Goal: Transaction & Acquisition: Purchase product/service

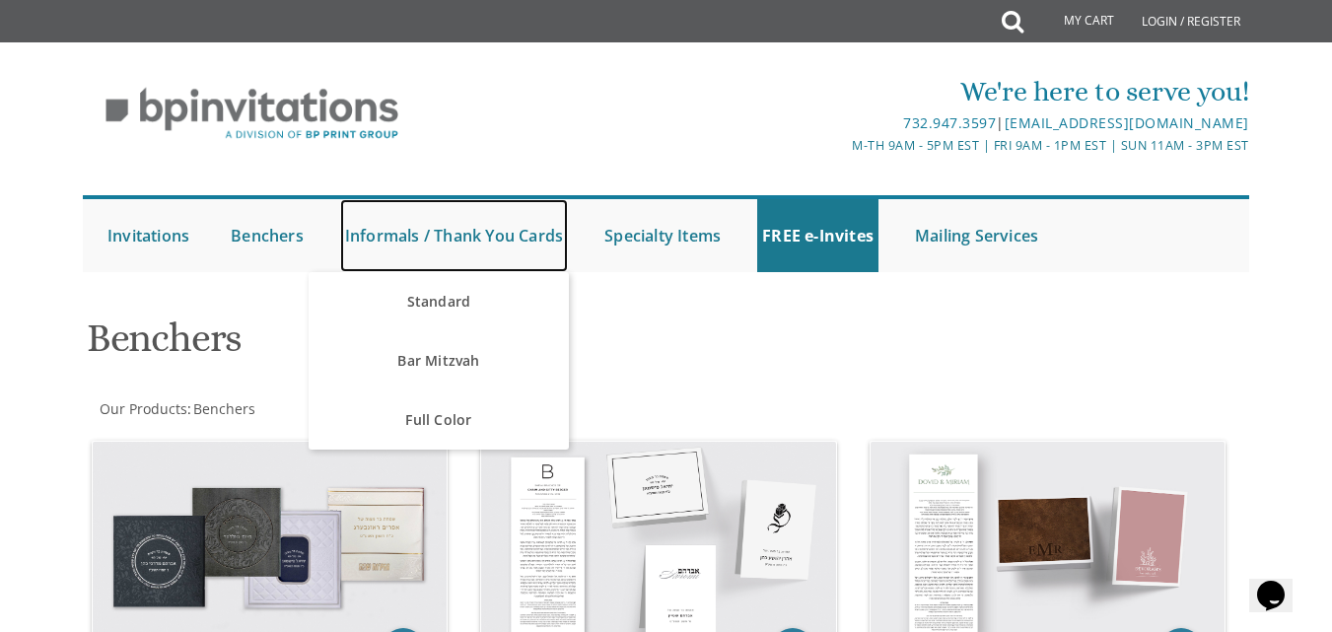
click at [393, 231] on link "Informals / Thank You Cards" at bounding box center [454, 235] width 228 height 73
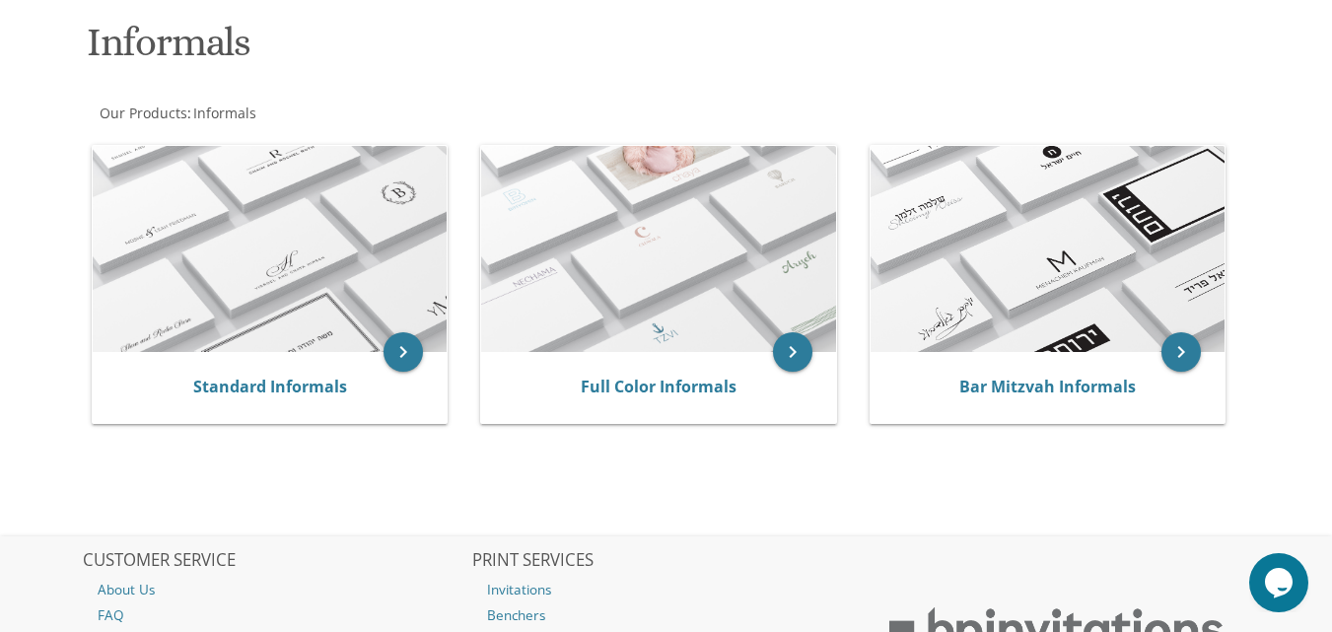
click at [1071, 264] on img at bounding box center [1047, 249] width 354 height 207
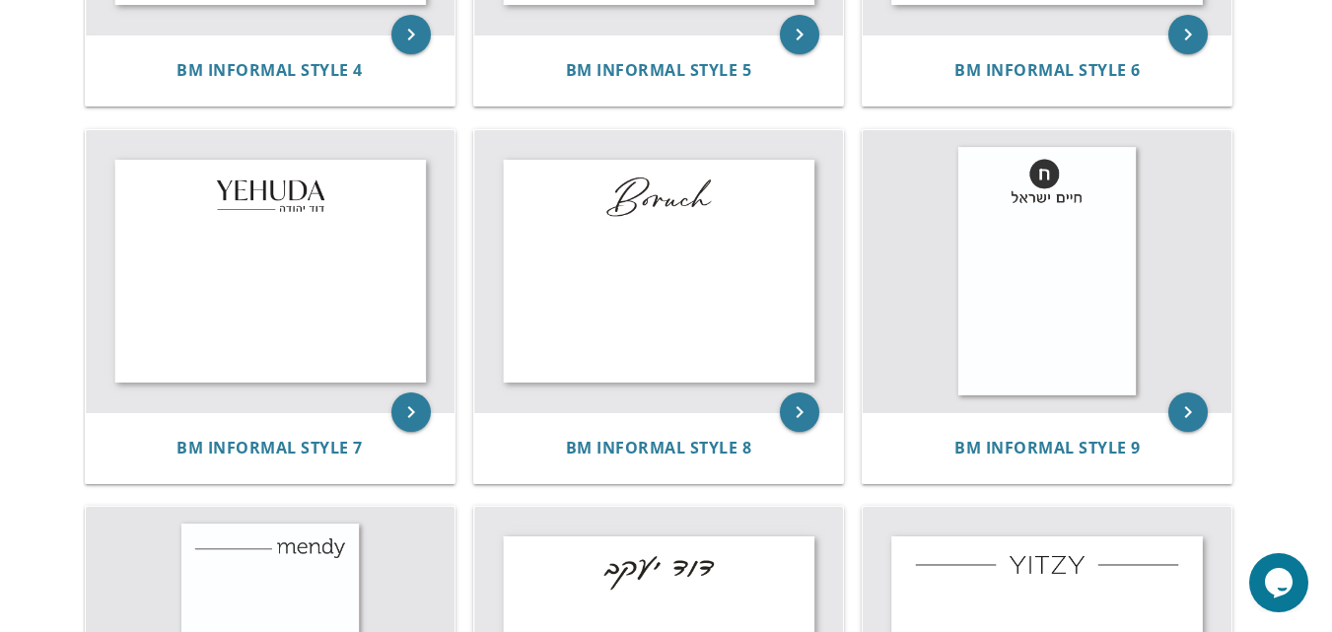
scroll to position [1084, 0]
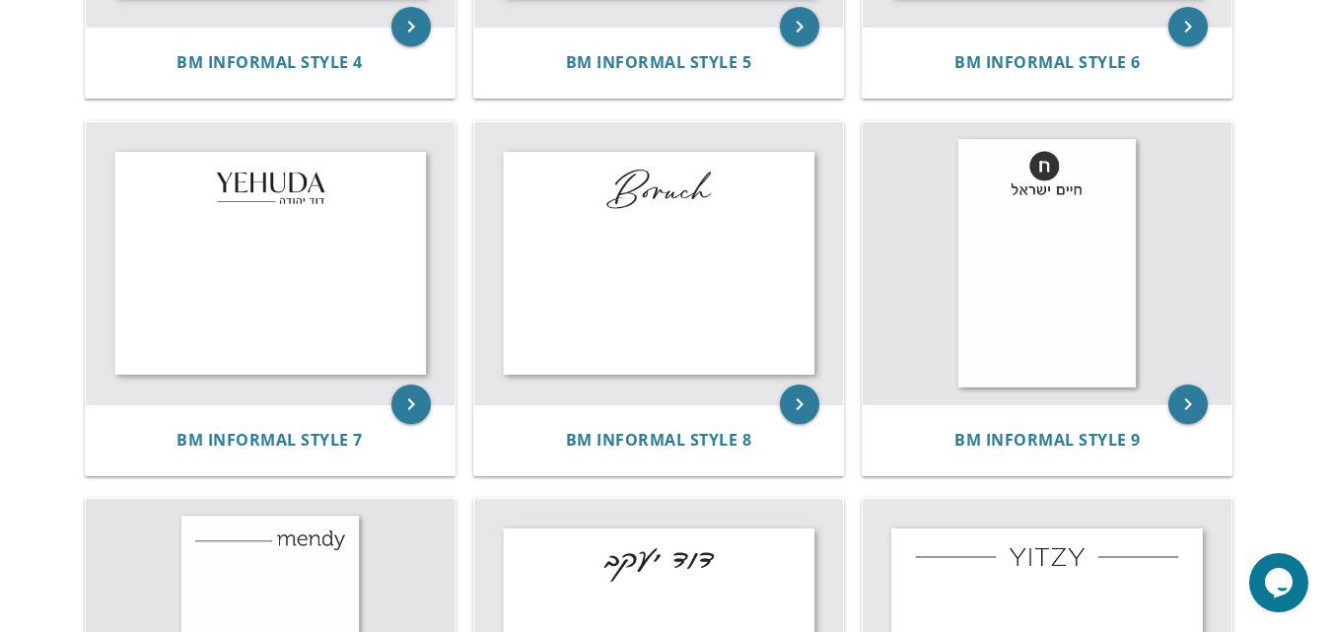
click at [661, 272] on img at bounding box center [658, 263] width 369 height 282
click at [796, 400] on icon "keyboard_arrow_right" at bounding box center [799, 403] width 39 height 39
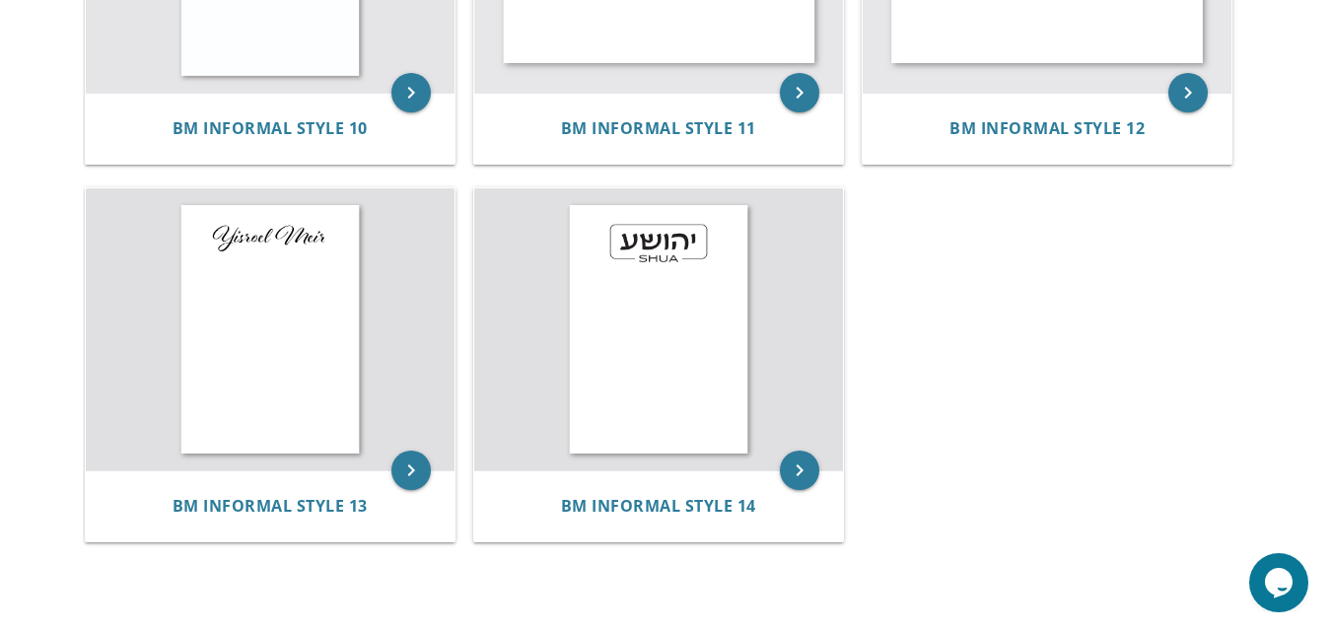
scroll to position [1775, 0]
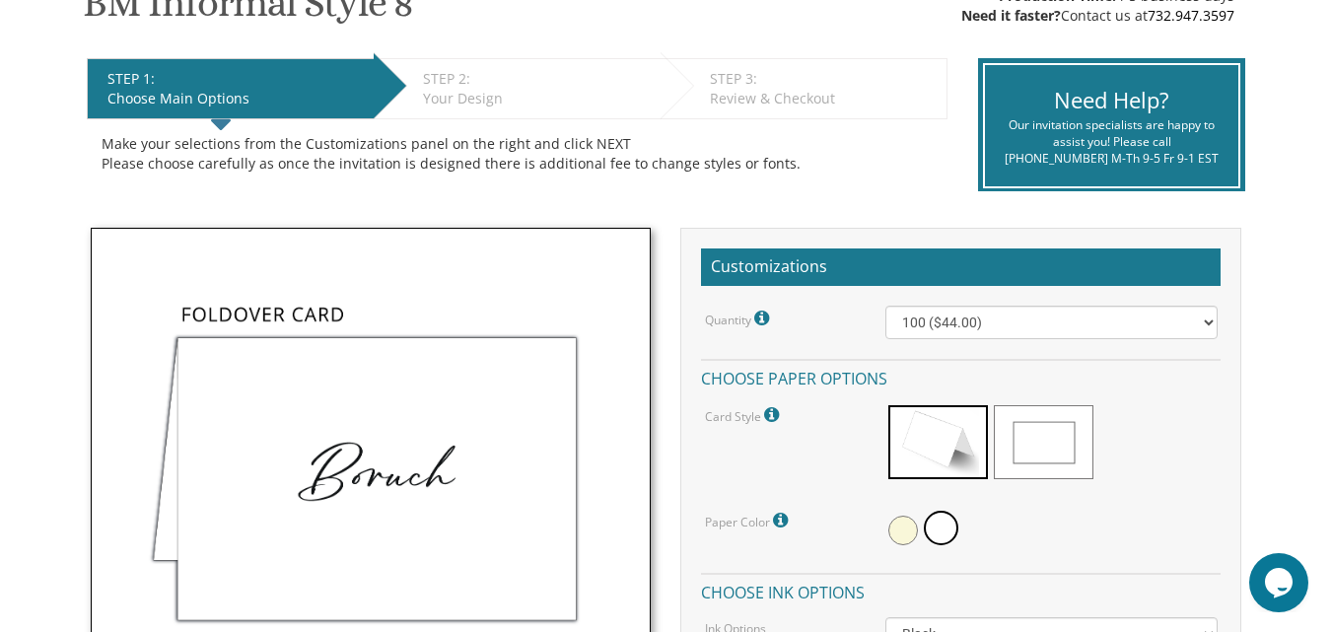
scroll to position [394, 0]
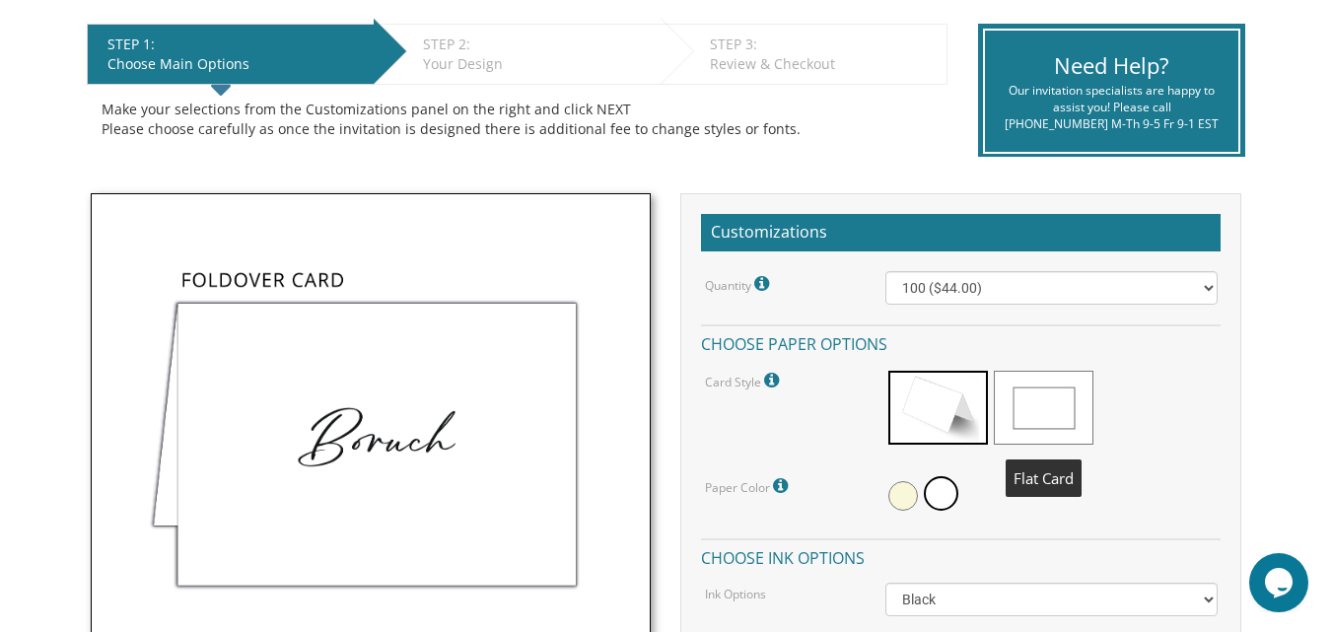
click at [1044, 406] on span at bounding box center [1044, 408] width 100 height 74
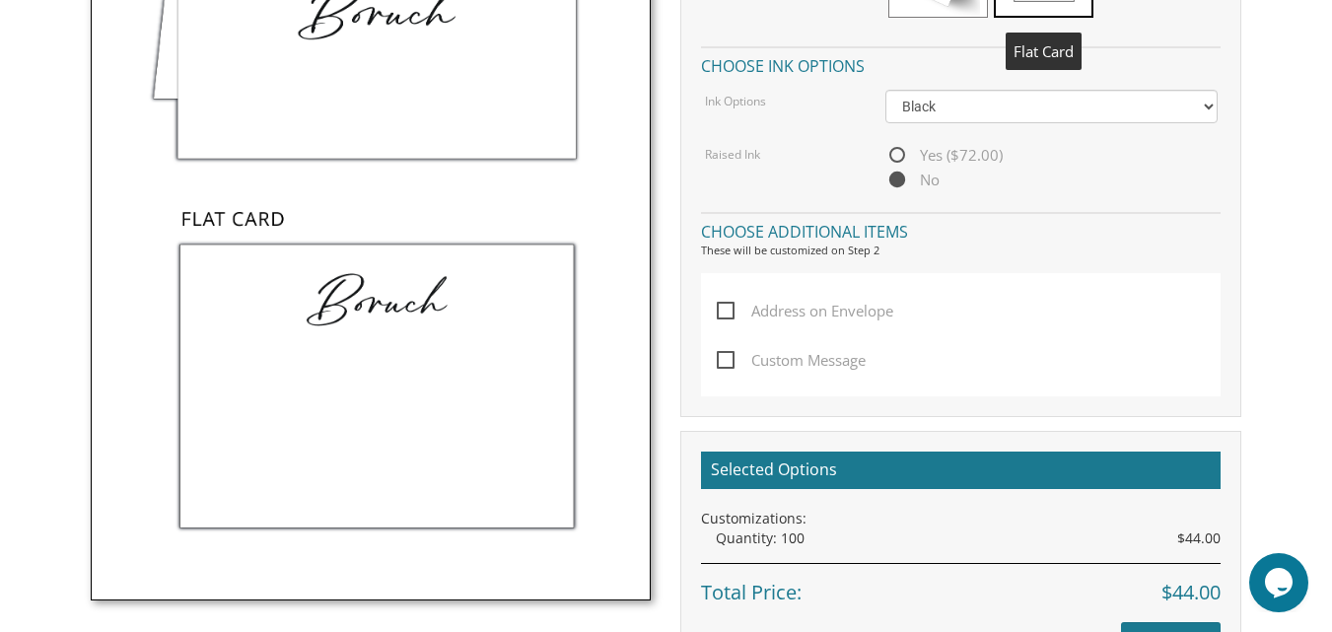
scroll to position [887, 0]
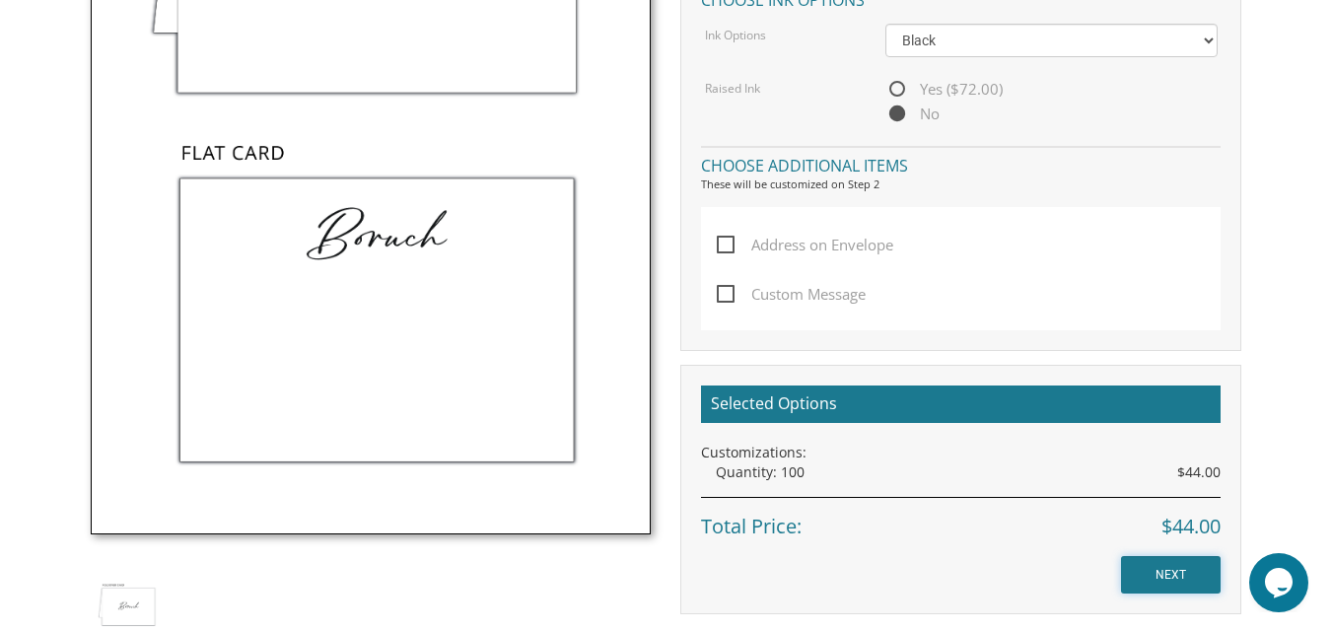
click at [1169, 578] on input "NEXT" at bounding box center [1171, 574] width 100 height 37
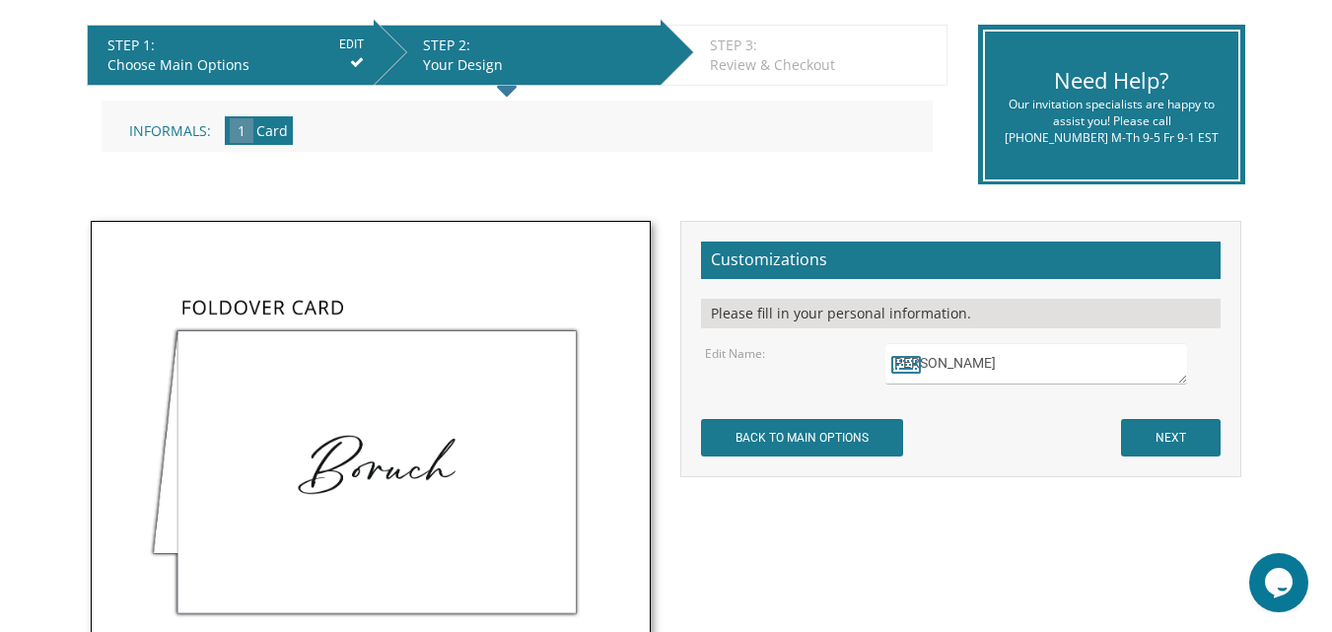
scroll to position [394, 0]
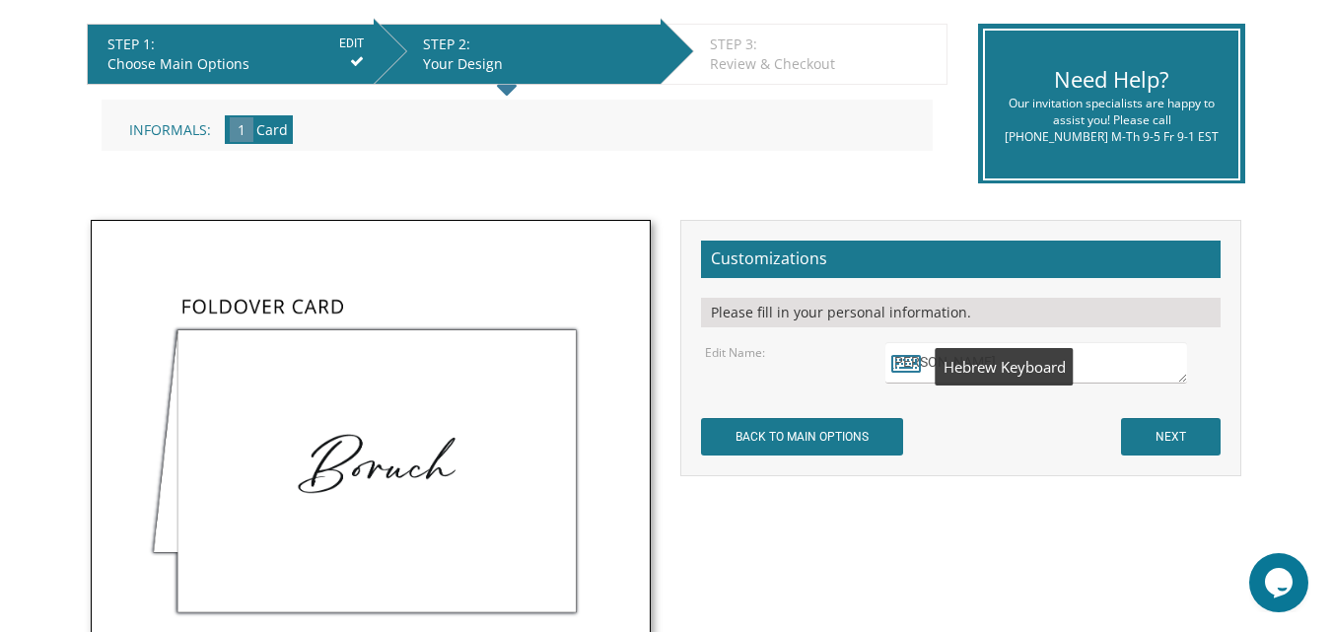
drag, startPoint x: 952, startPoint y: 360, endPoint x: 809, endPoint y: 341, distance: 144.2
click at [809, 342] on div "Edit Name: [GEOGRAPHIC_DATA]" at bounding box center [960, 362] width 541 height 41
type textarea "[PERSON_NAME]"
click at [1165, 425] on input "NEXT" at bounding box center [1171, 436] width 100 height 37
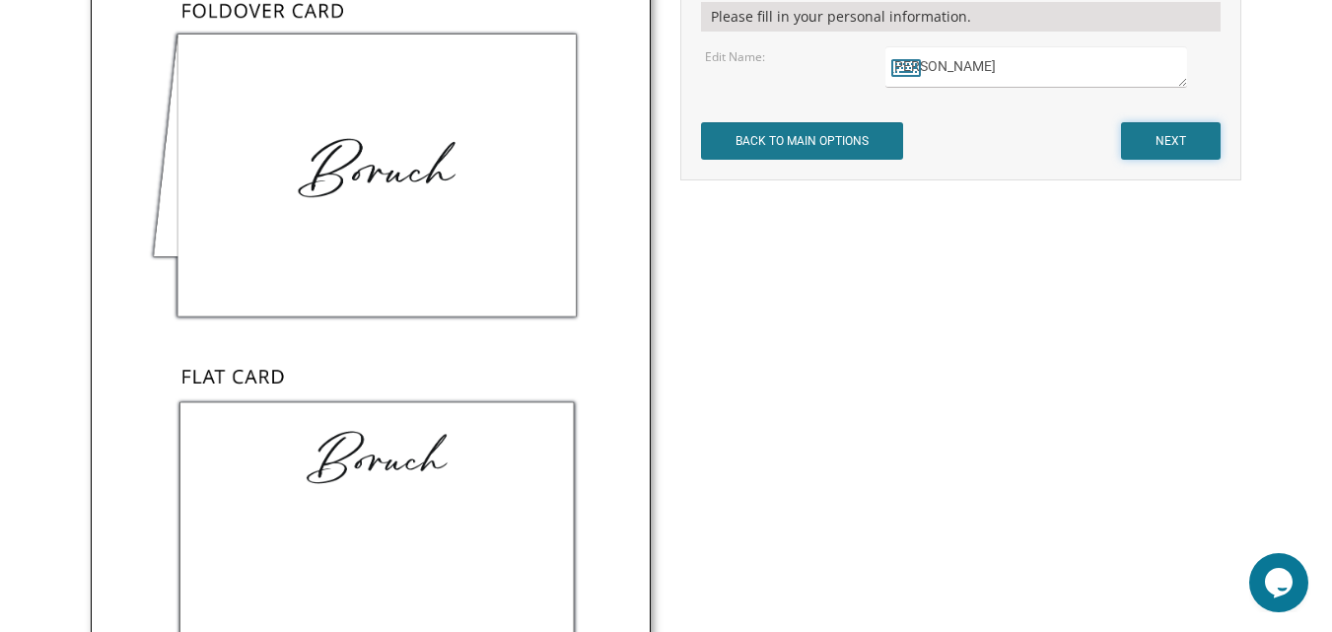
scroll to position [753, 0]
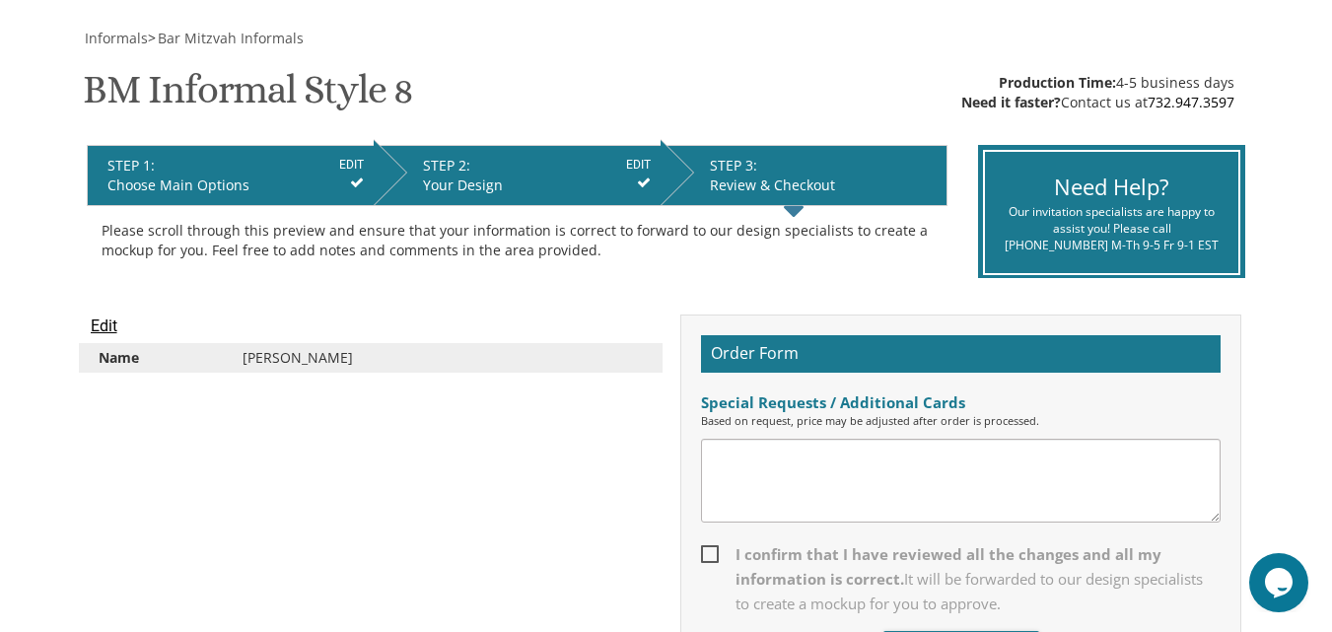
scroll to position [296, 0]
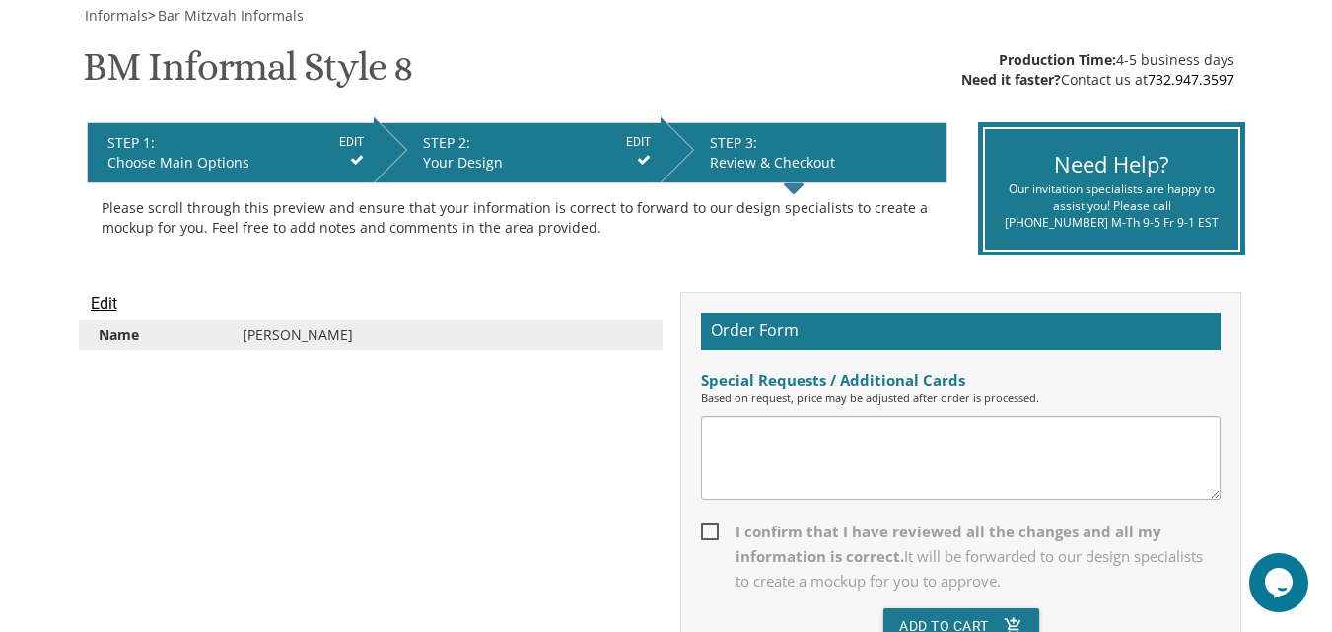
click at [102, 304] on input "Edit" at bounding box center [104, 304] width 27 height 24
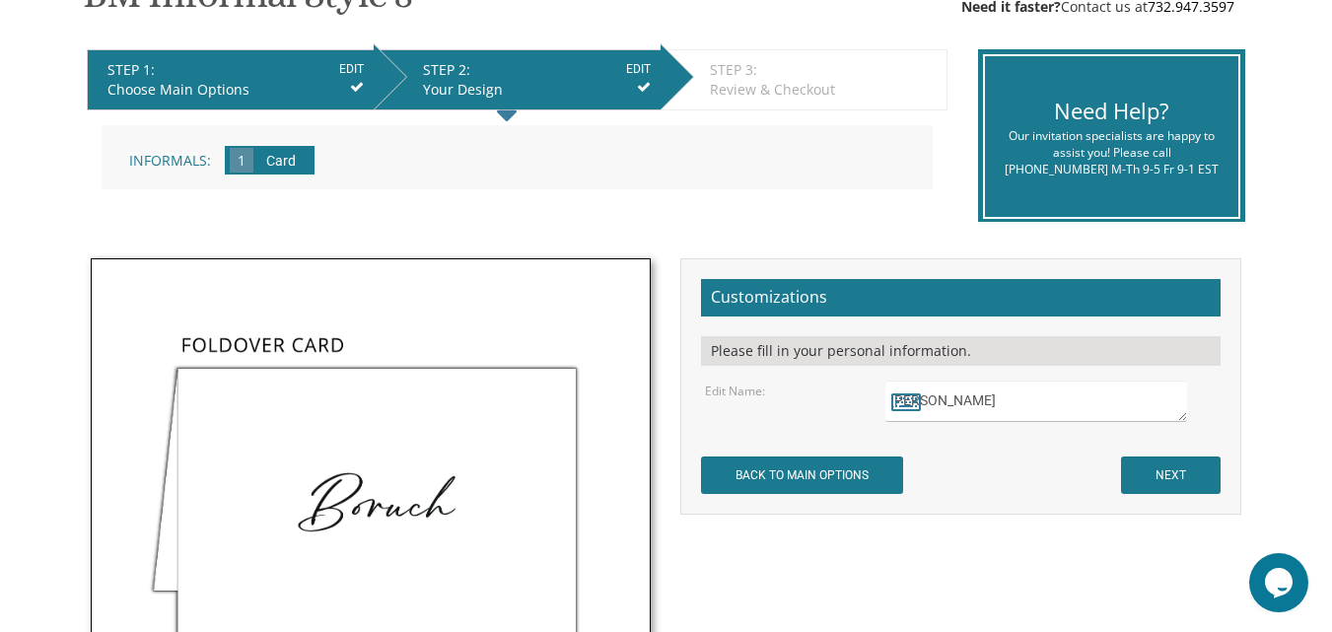
scroll to position [394, 0]
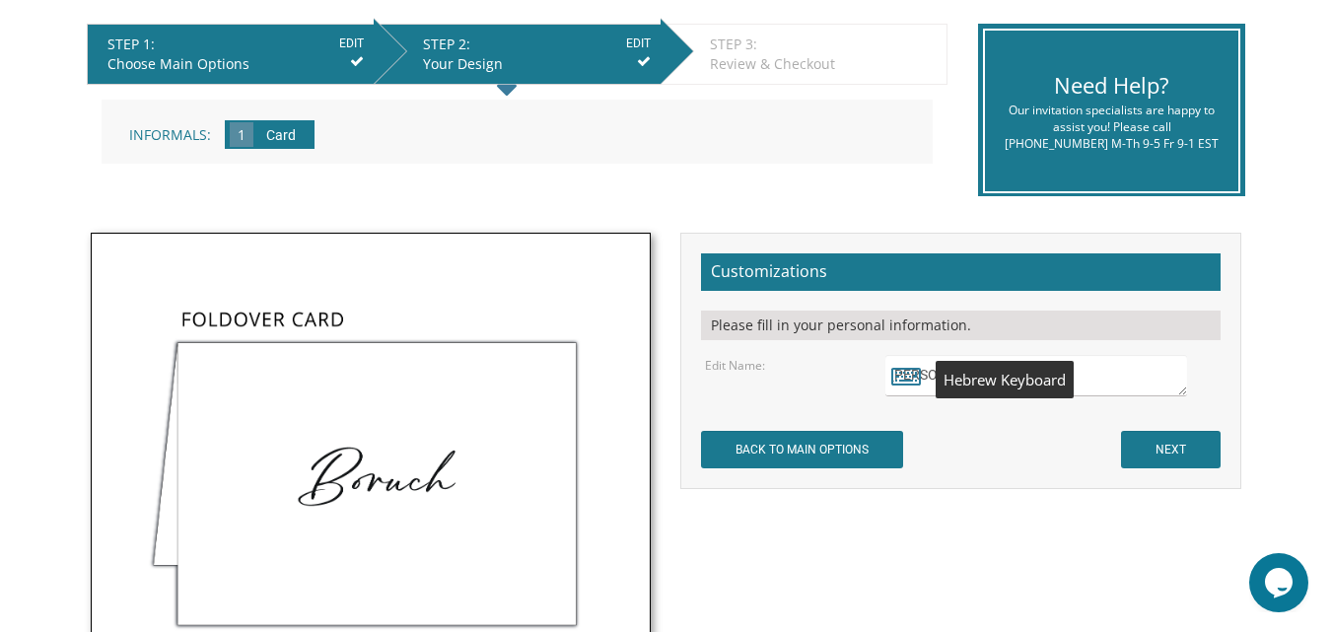
click at [904, 370] on icon at bounding box center [906, 376] width 30 height 28
type textarea "[PERSON_NAME]"
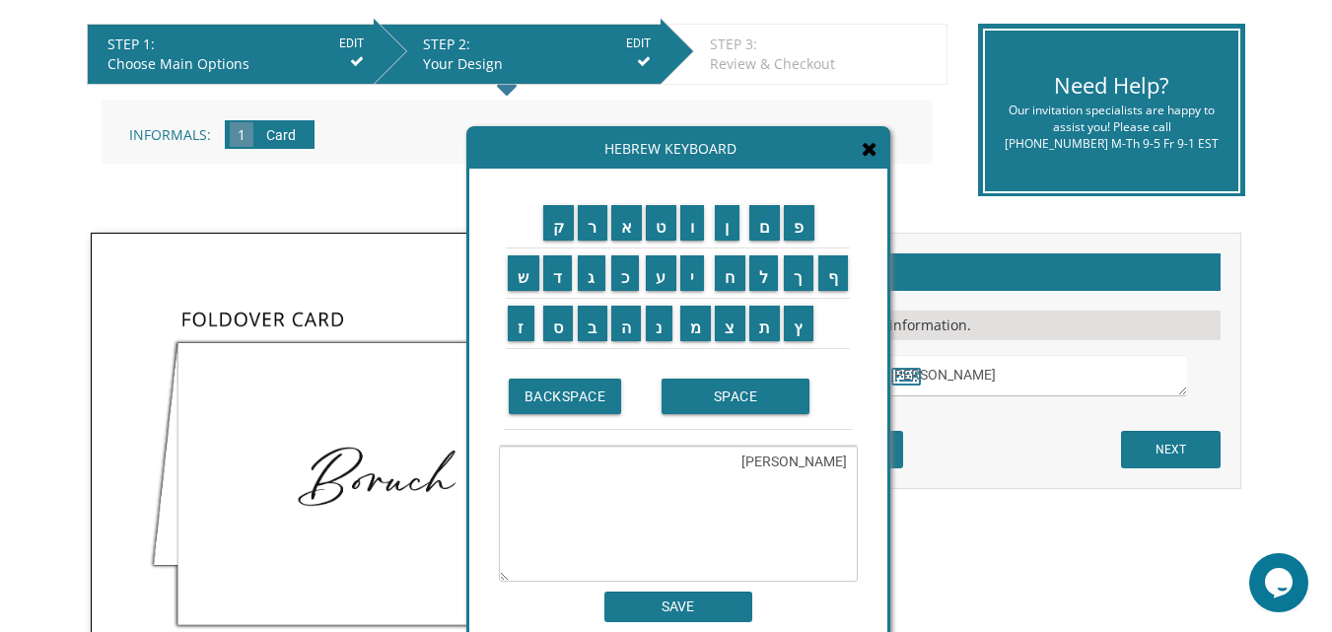
click at [863, 147] on icon at bounding box center [870, 149] width 16 height 20
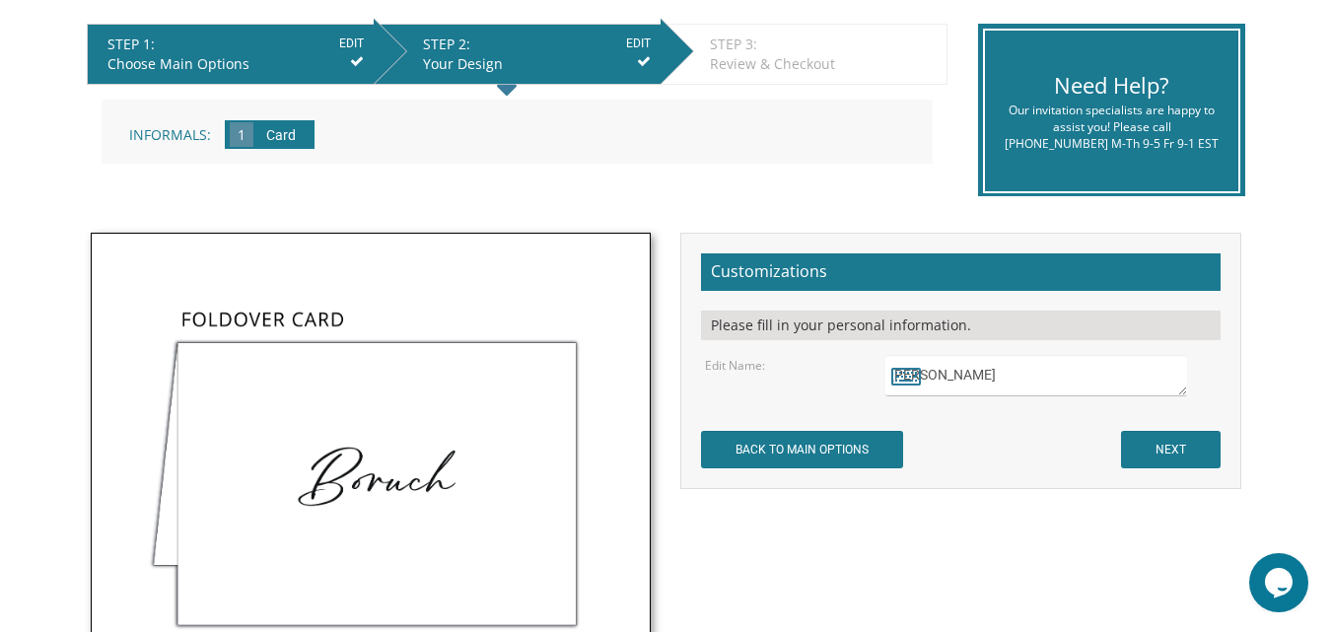
click at [949, 380] on textarea "[PERSON_NAME]" at bounding box center [1036, 375] width 302 height 41
drag, startPoint x: 950, startPoint y: 377, endPoint x: 773, endPoint y: 375, distance: 177.5
click at [773, 375] on div "Edit Name: Shloime" at bounding box center [960, 375] width 541 height 41
type textarea "Shloime"
click at [1161, 450] on input "NEXT" at bounding box center [1171, 449] width 100 height 37
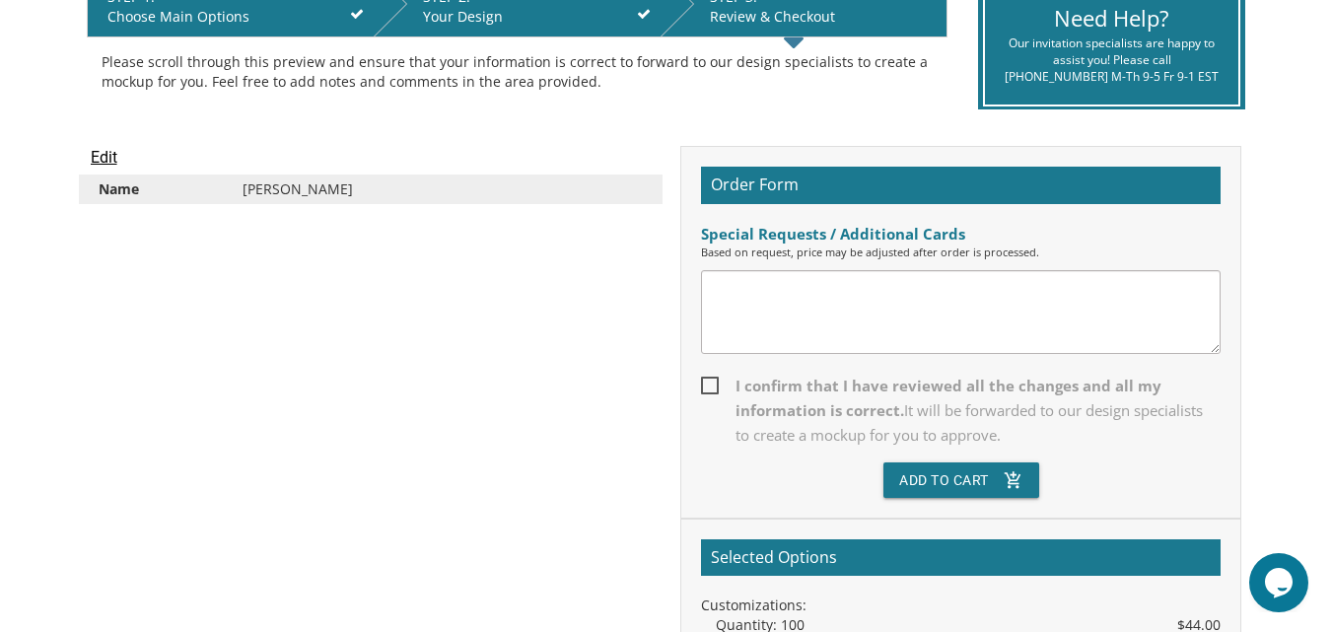
scroll to position [486, 0]
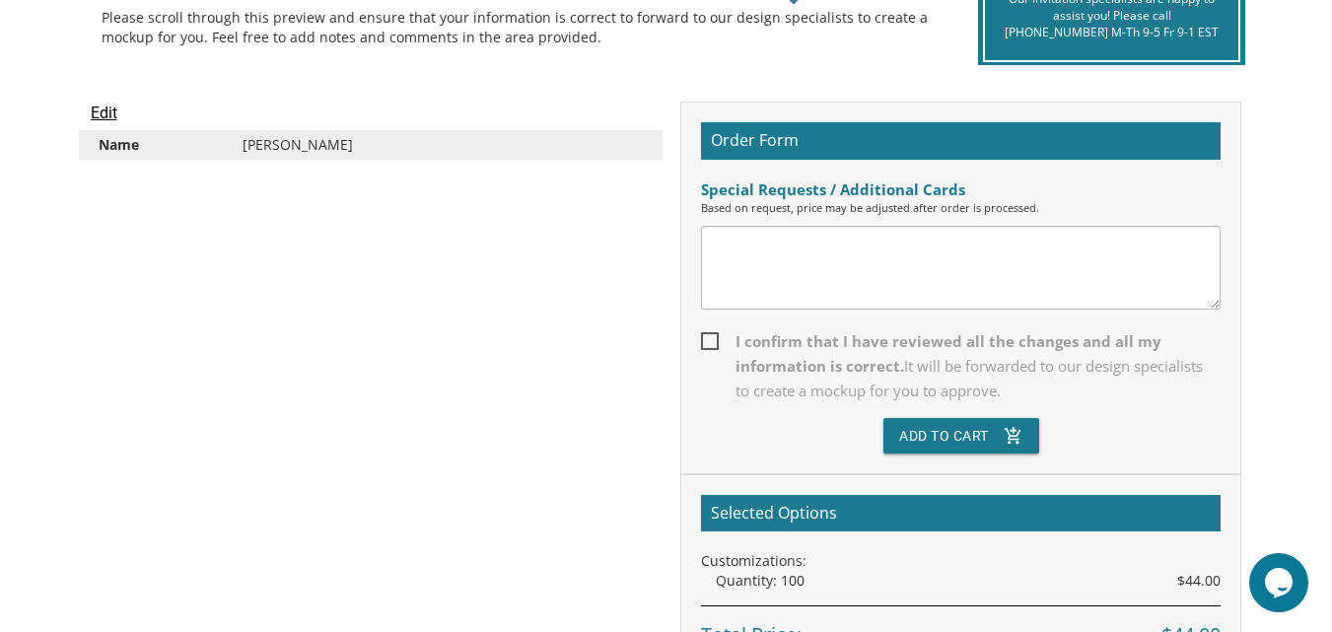
click at [709, 337] on span "I confirm that I have reviewed all the changes and all my information is correc…" at bounding box center [961, 366] width 520 height 74
click at [709, 337] on input "I confirm that I have reviewed all the changes and all my information is correc…" at bounding box center [707, 339] width 13 height 13
checkbox input "true"
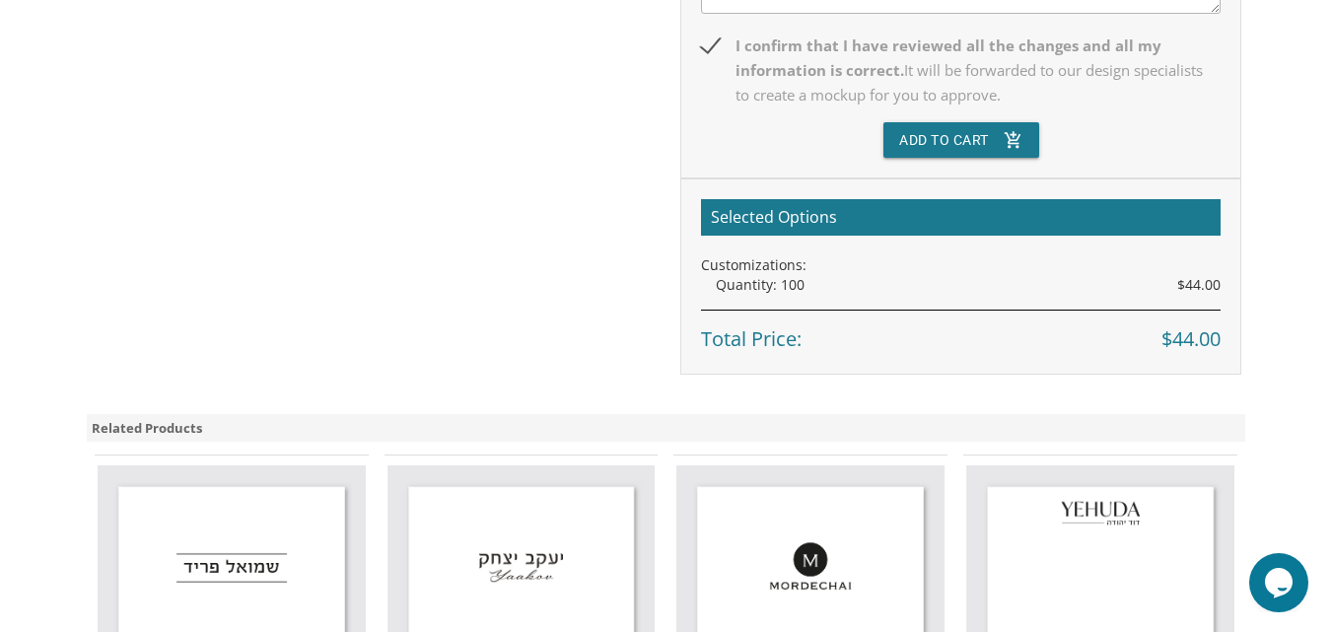
scroll to position [683, 0]
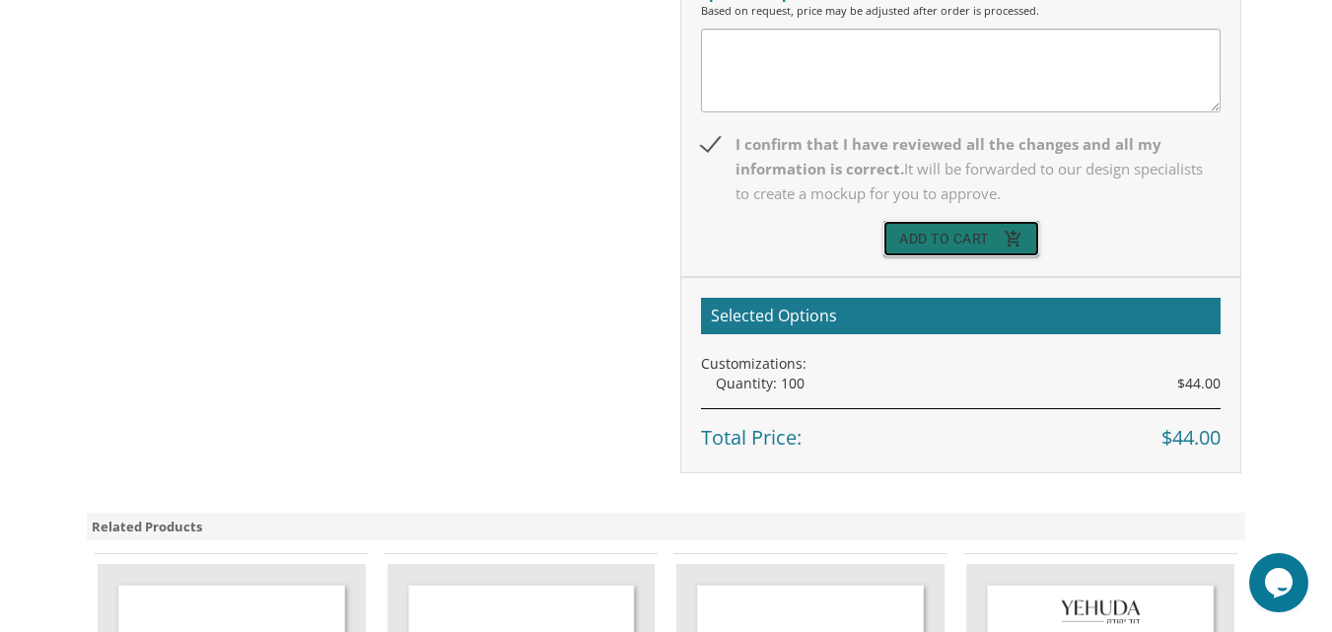
click at [942, 229] on button "Add To Cart add_shopping_cart" at bounding box center [961, 238] width 156 height 35
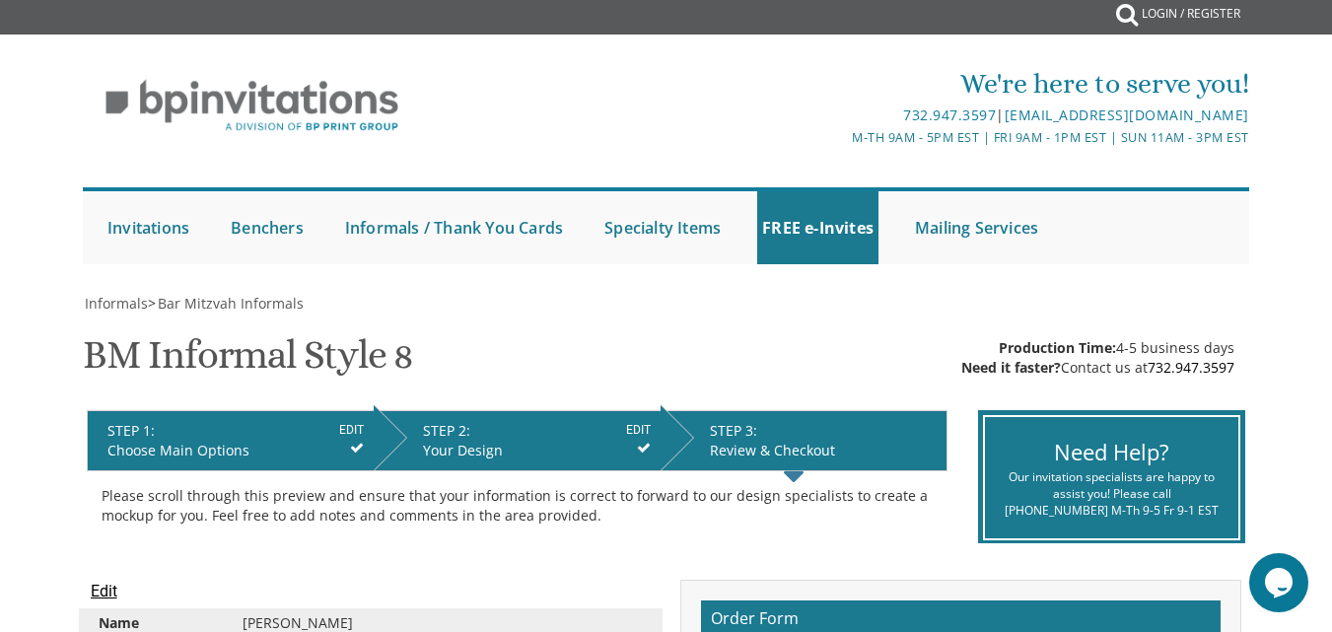
scroll to position [0, 0]
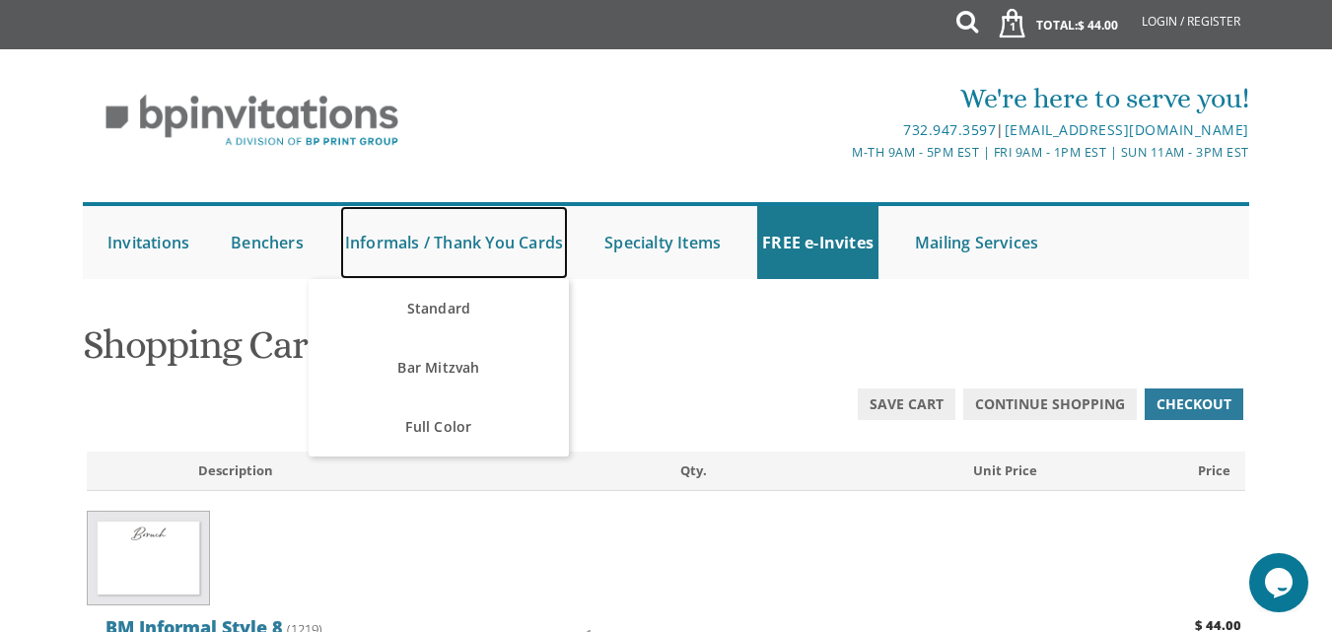
click at [471, 240] on link "Informals / Thank You Cards" at bounding box center [454, 242] width 228 height 73
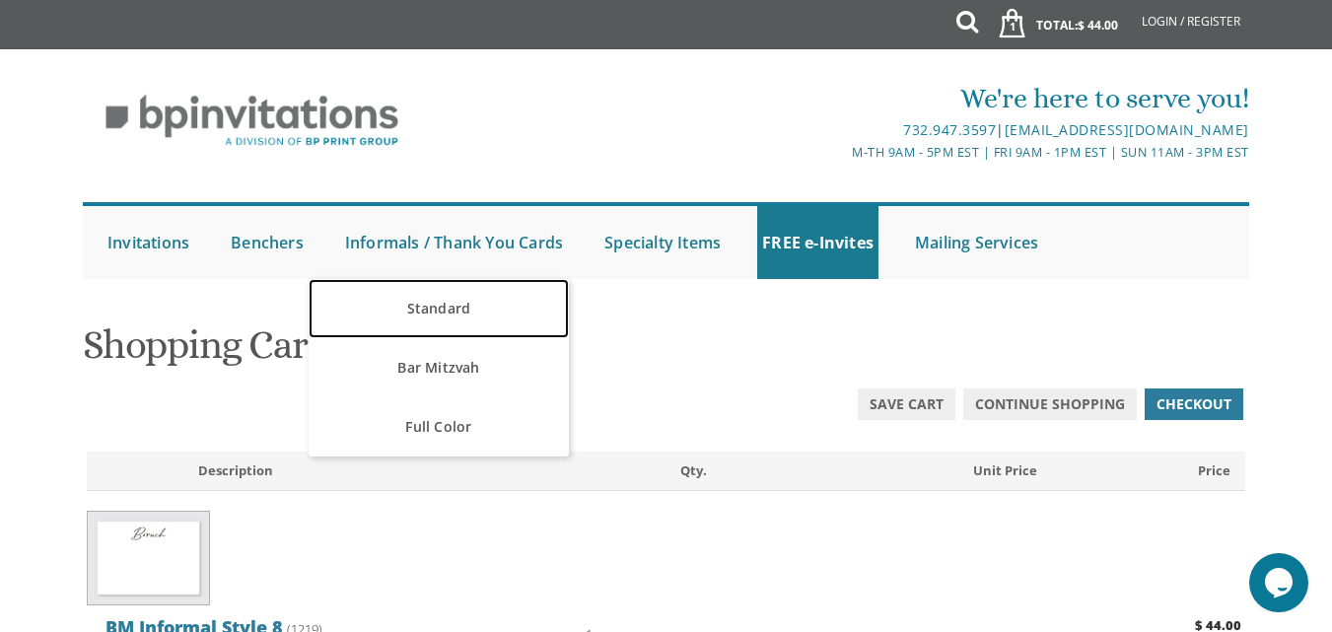
click at [435, 313] on link "Standard" at bounding box center [438, 308] width 259 height 59
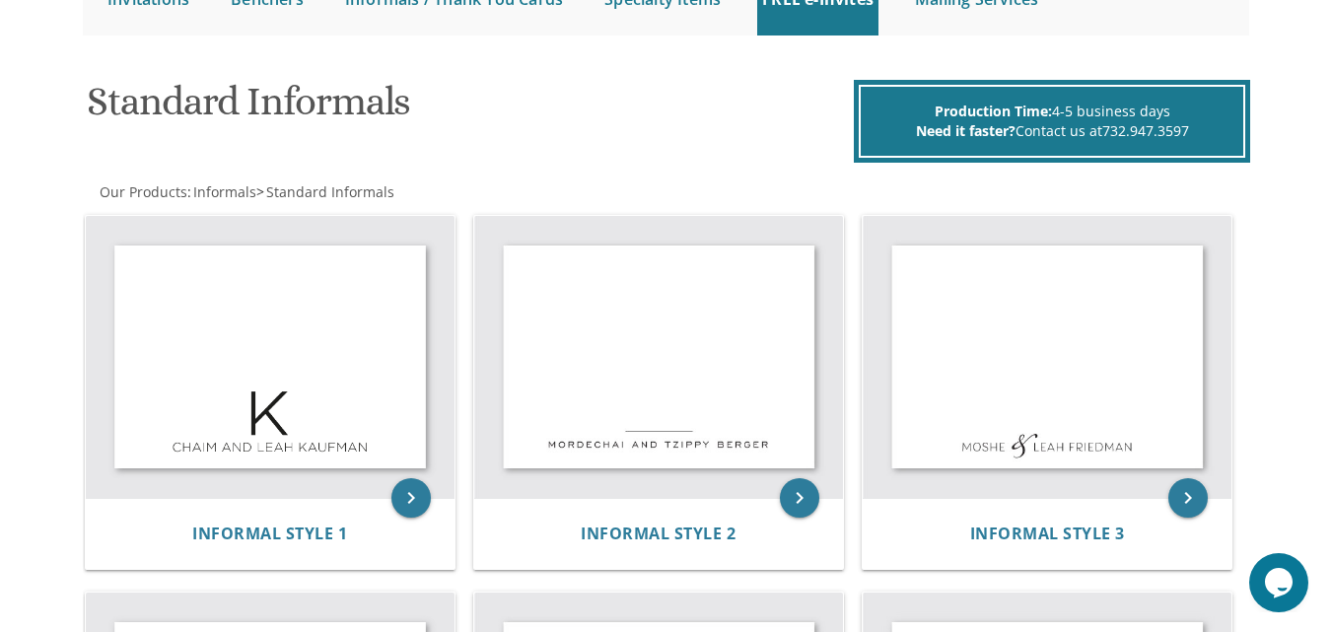
scroll to position [296, 0]
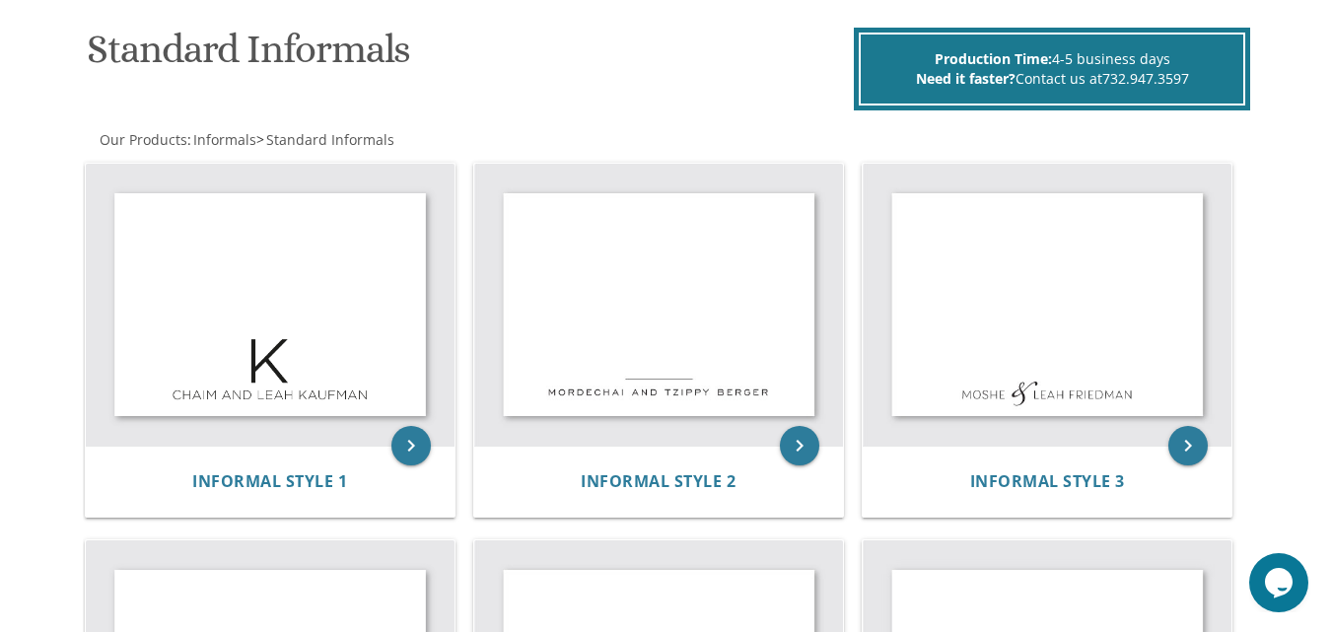
click at [711, 354] on img at bounding box center [658, 305] width 369 height 282
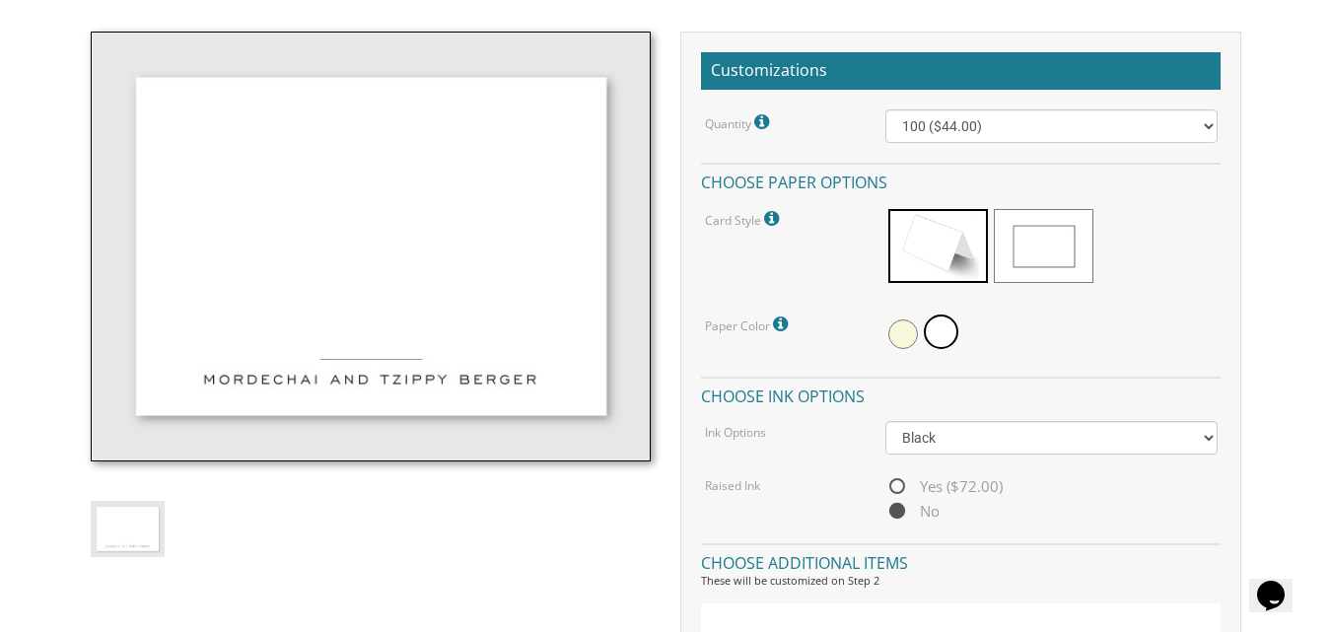
scroll to position [592, 0]
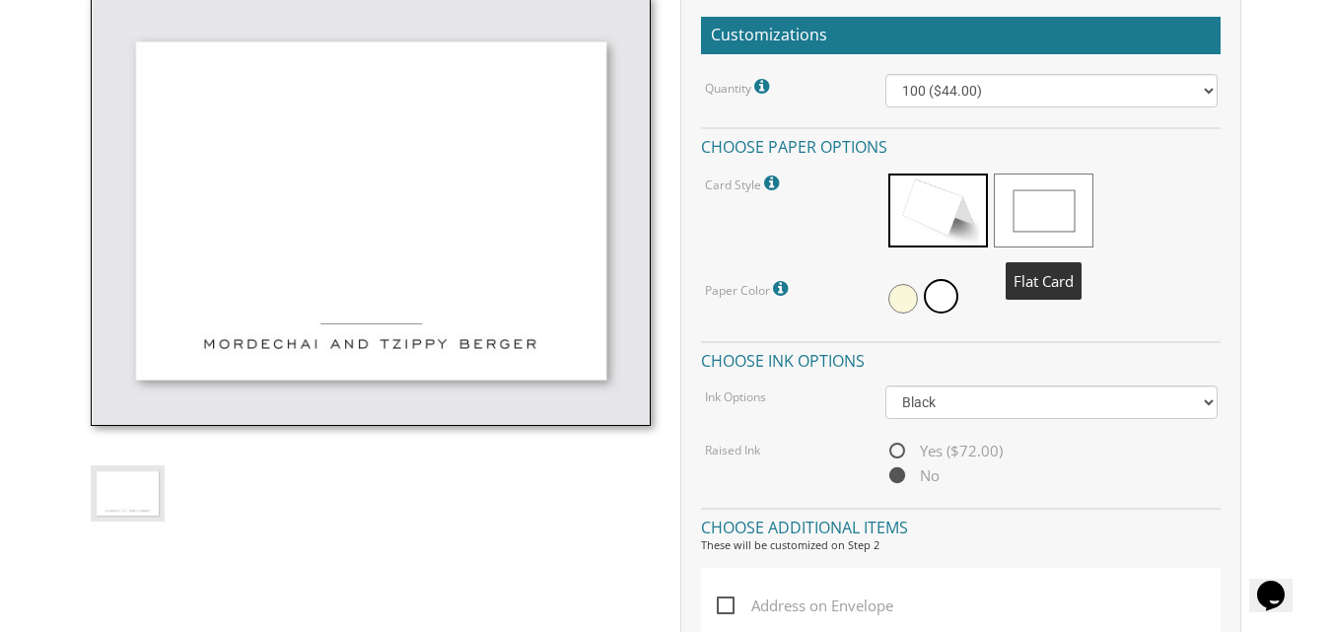
click at [1050, 205] on span at bounding box center [1044, 211] width 100 height 74
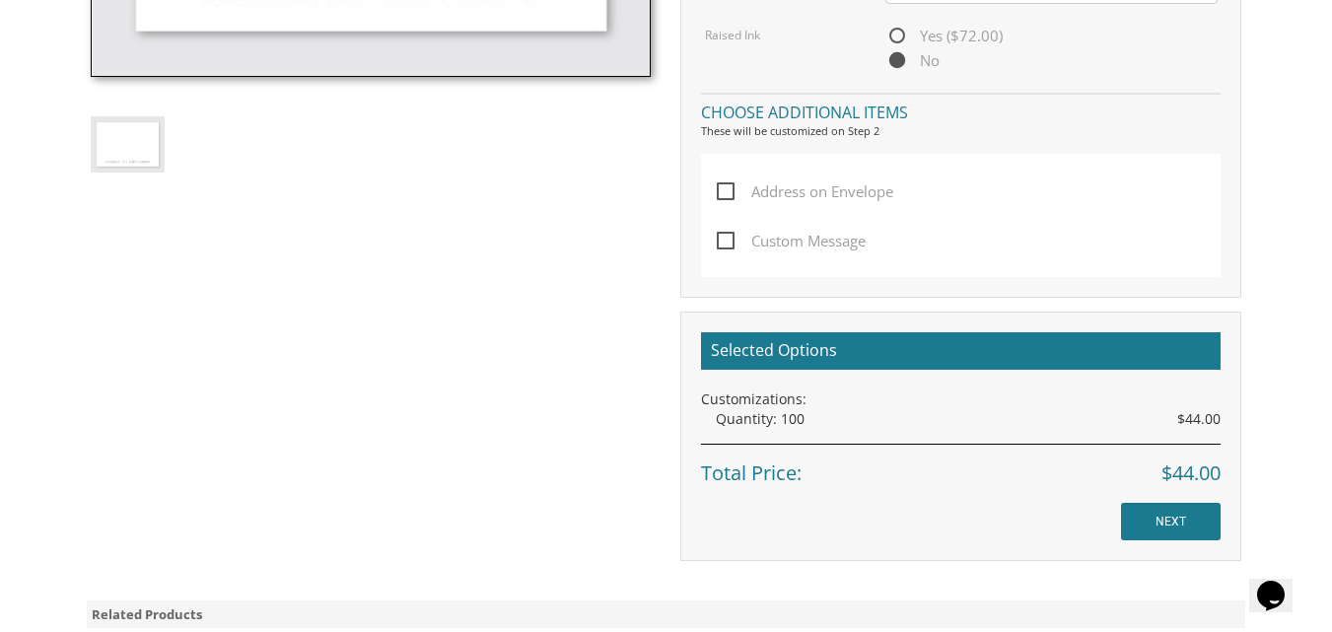
scroll to position [986, 0]
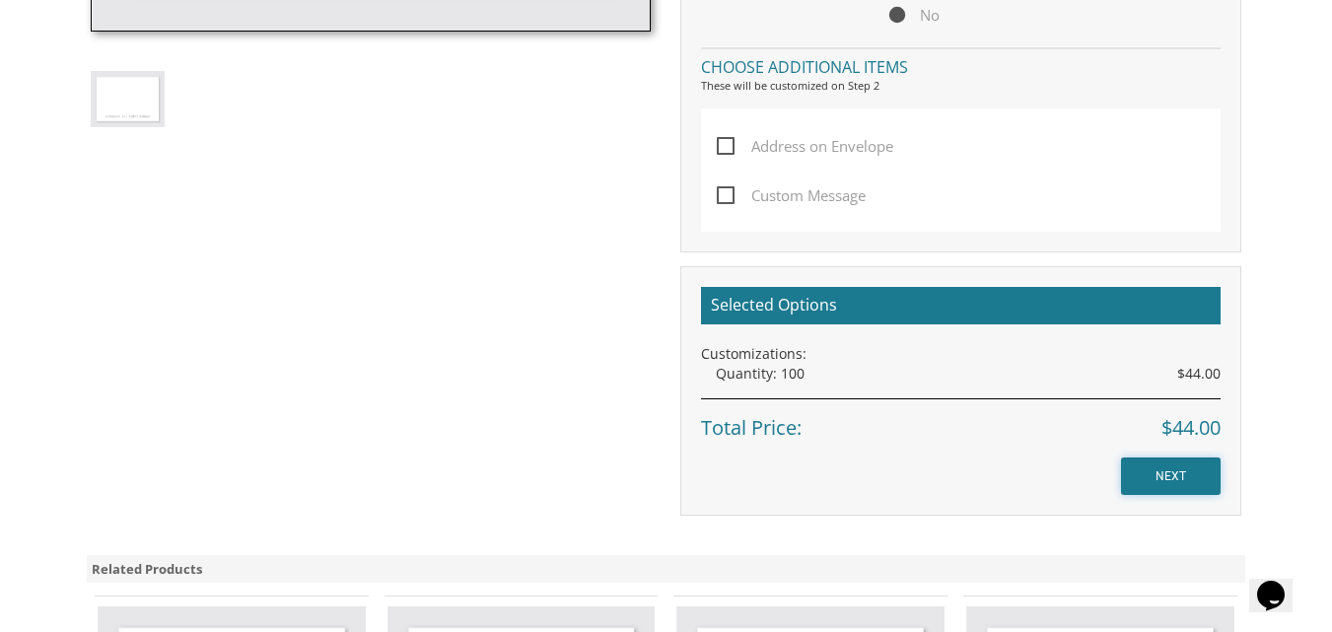
click at [1178, 478] on input "NEXT" at bounding box center [1171, 475] width 100 height 37
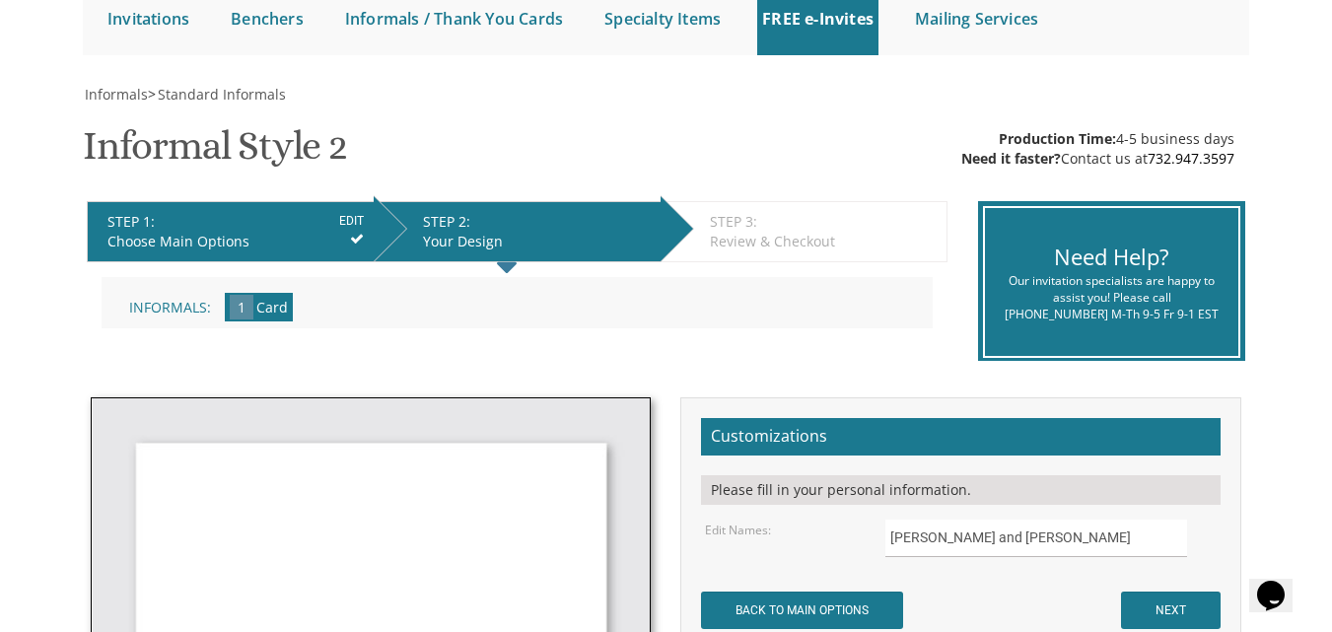
scroll to position [296, 0]
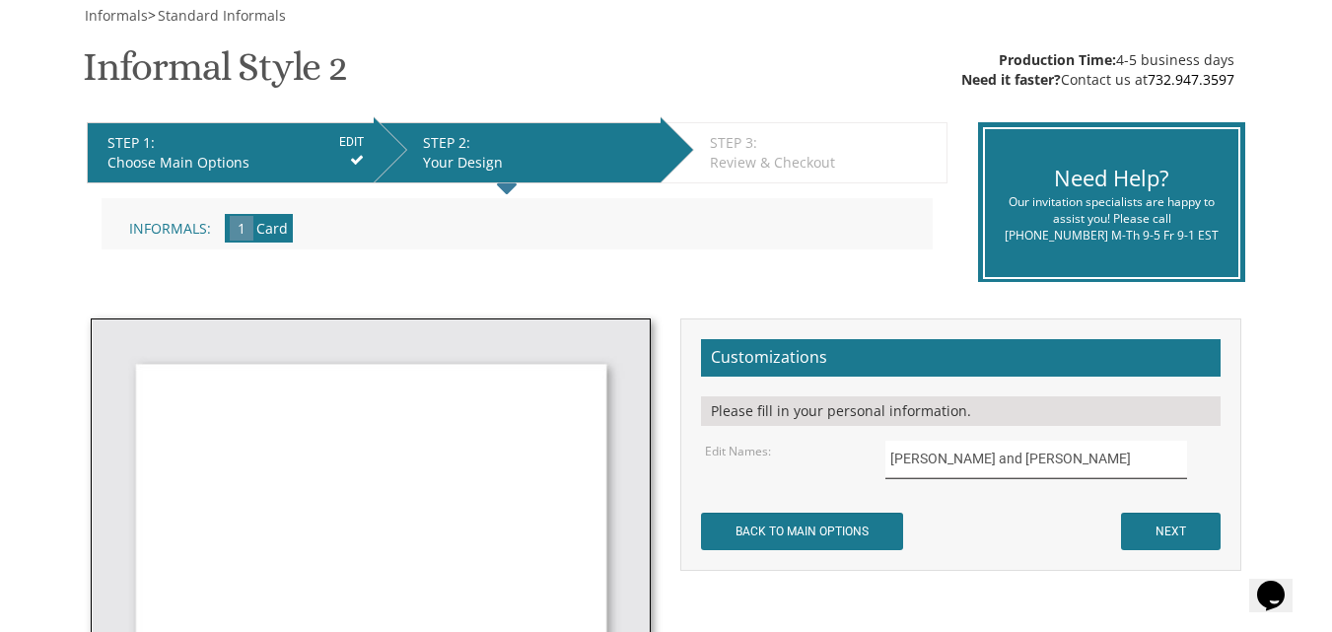
drag, startPoint x: 1104, startPoint y: 453, endPoint x: 644, endPoint y: 404, distance: 463.0
click at [644, 404] on div "Not to worry, our graphic artists will mock it up and send you a proof! Customi…" at bounding box center [666, 557] width 1181 height 479
type input "Chaim Moshe & Adina Steinberg"
click at [1181, 538] on input "NEXT" at bounding box center [1171, 531] width 100 height 37
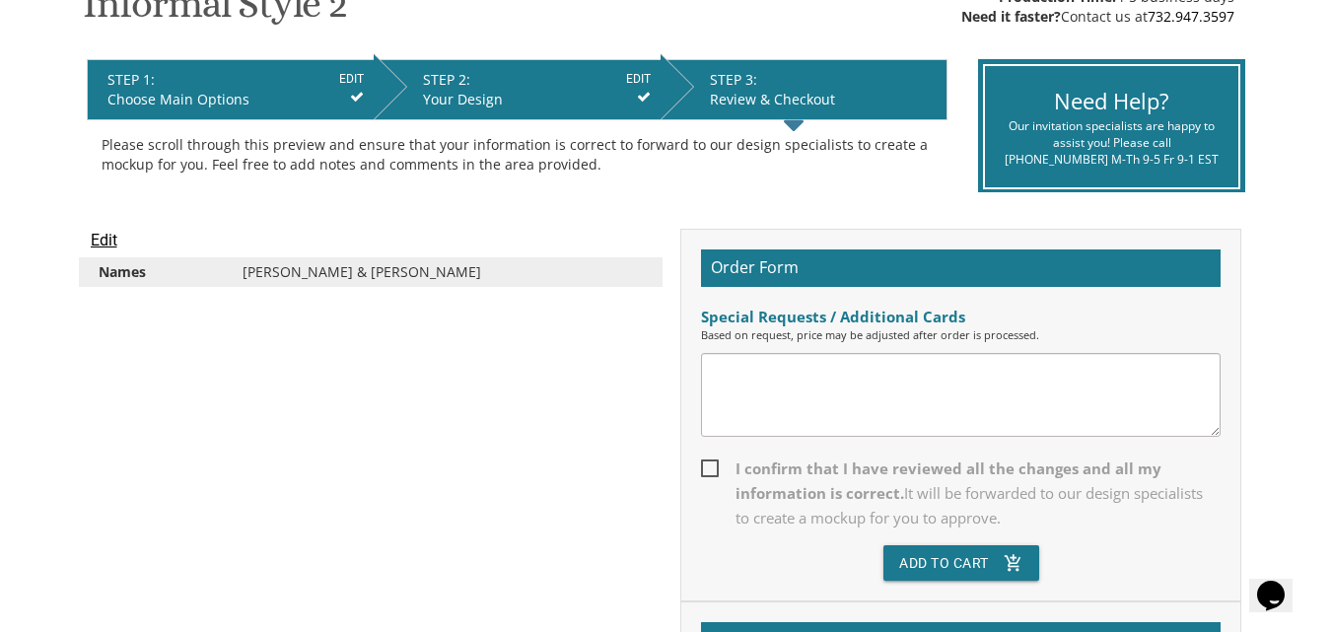
scroll to position [394, 0]
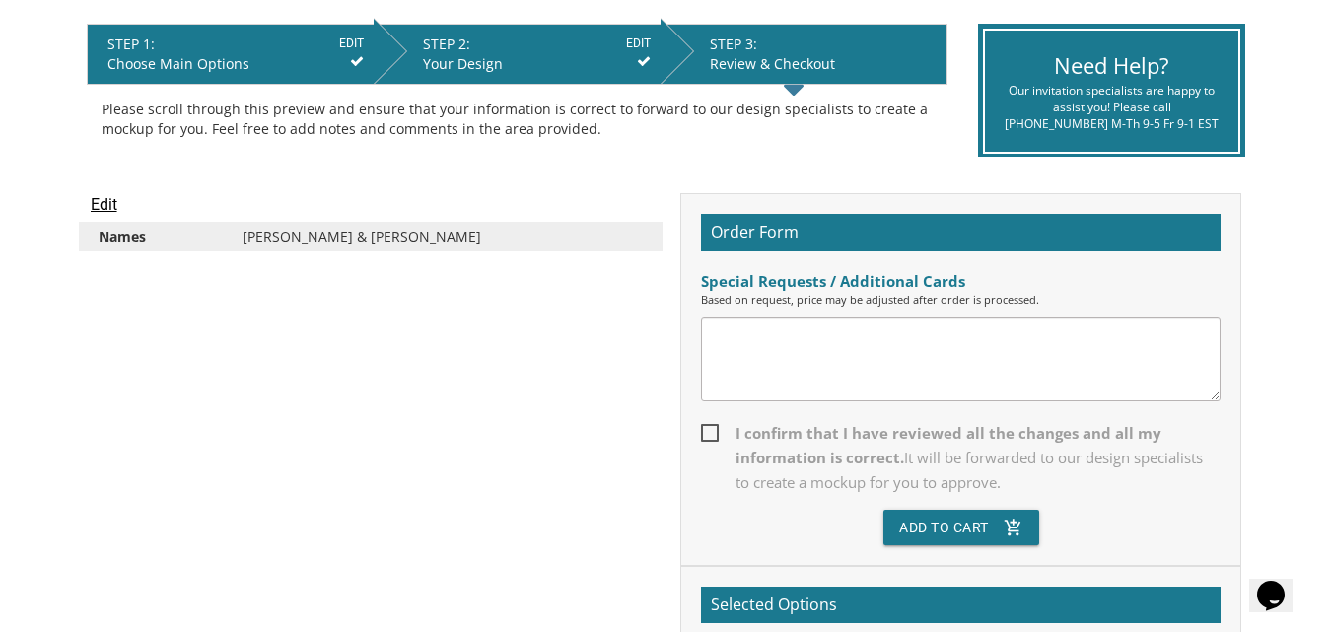
click at [712, 426] on span "I confirm that I have reviewed all the changes and all my information is correc…" at bounding box center [961, 458] width 520 height 74
click at [712, 426] on input "I confirm that I have reviewed all the changes and all my information is correc…" at bounding box center [707, 431] width 13 height 13
checkbox input "true"
click at [968, 526] on button "Add To Cart add_shopping_cart" at bounding box center [961, 527] width 156 height 35
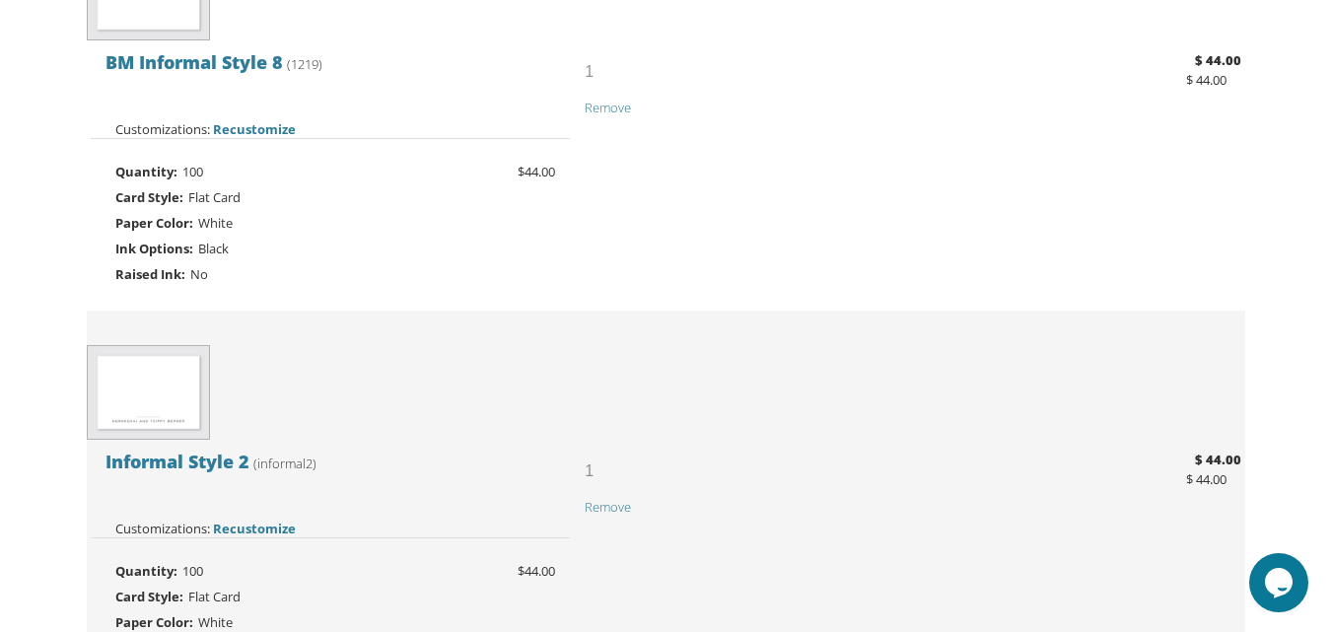
scroll to position [663, 0]
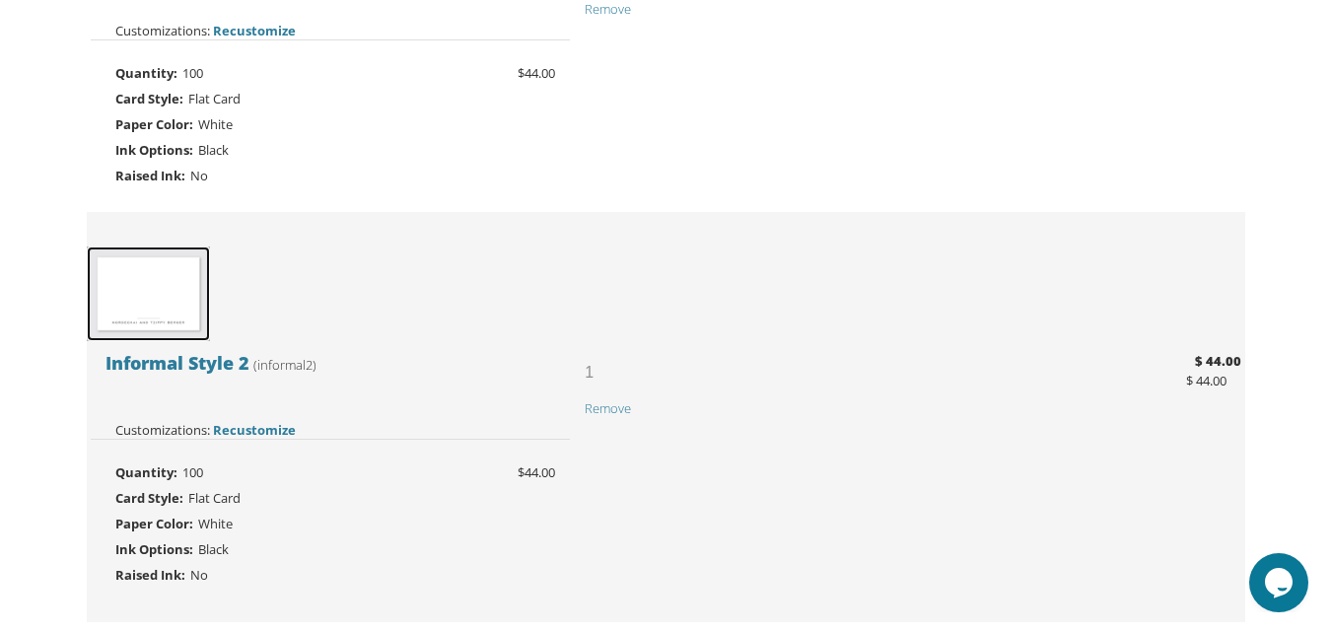
click at [152, 328] on img at bounding box center [148, 293] width 123 height 95
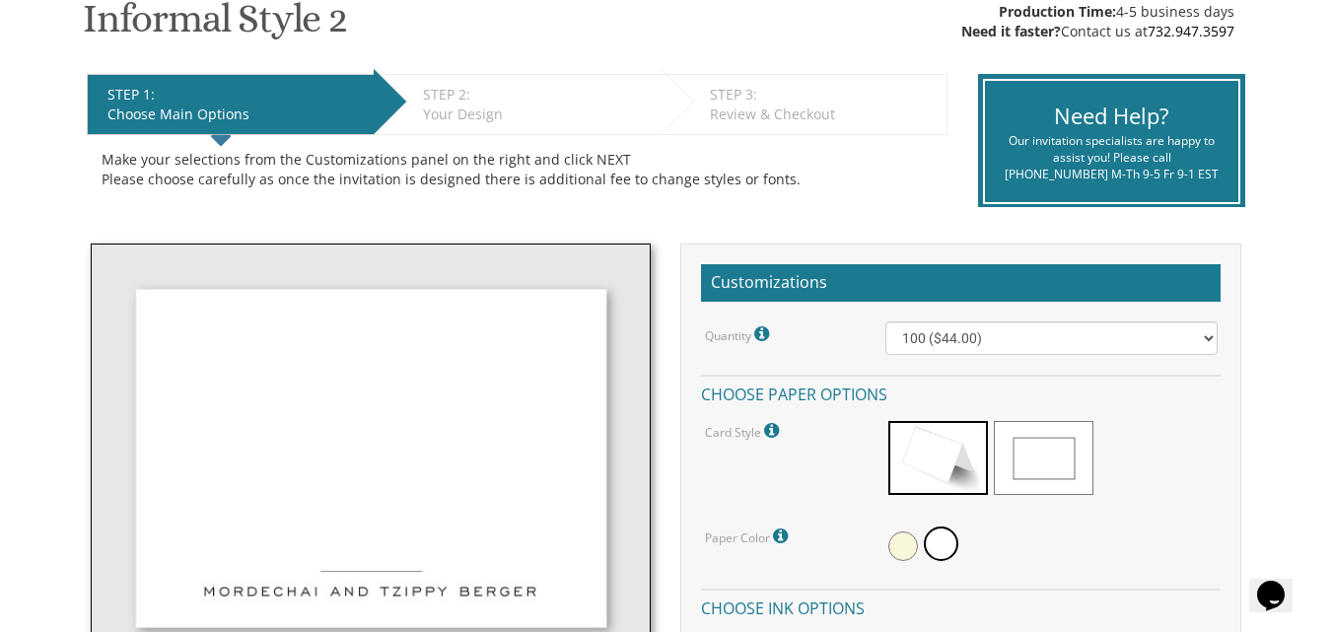
scroll to position [296, 0]
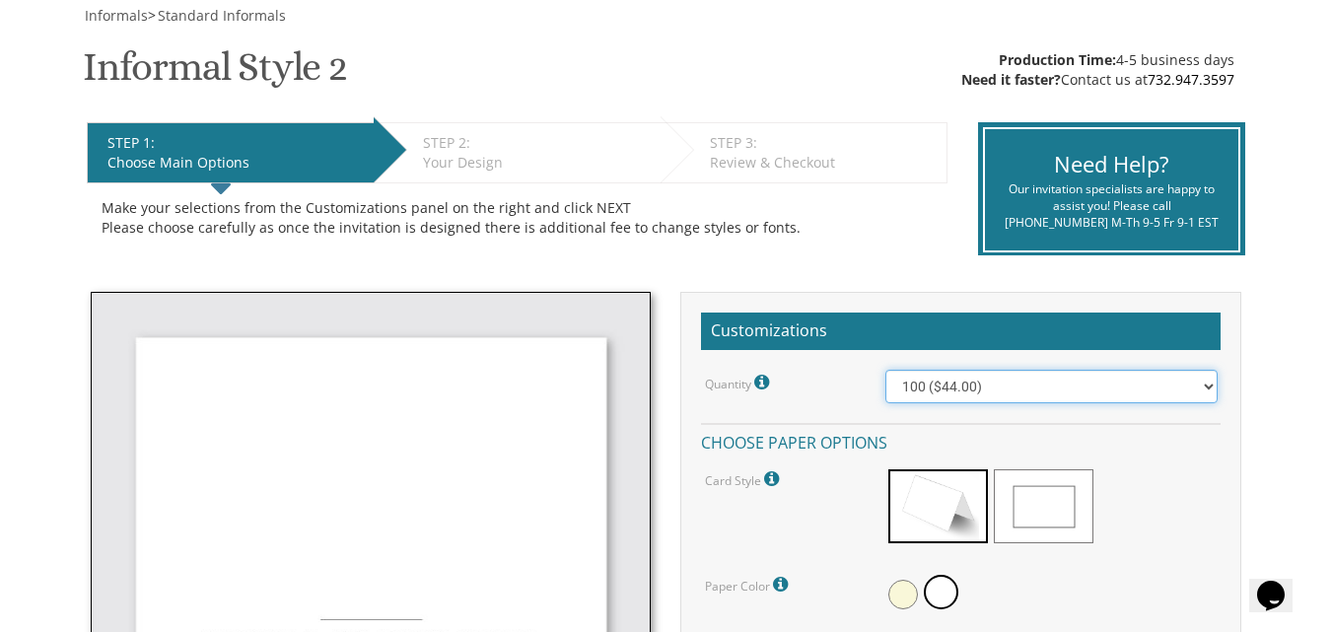
click at [1211, 390] on select "100 ($44.00) 200 ($63.00) 300 ($82.00) 400 ($101.00) 500 ($120.00) 600 ($139.00…" at bounding box center [1050, 387] width 331 height 34
select select "200"
click at [885, 370] on select "100 ($44.00) 200 ($63.00) 300 ($82.00) 400 ($101.00) 500 ($120.00) 600 ($139.00…" at bounding box center [1050, 387] width 331 height 34
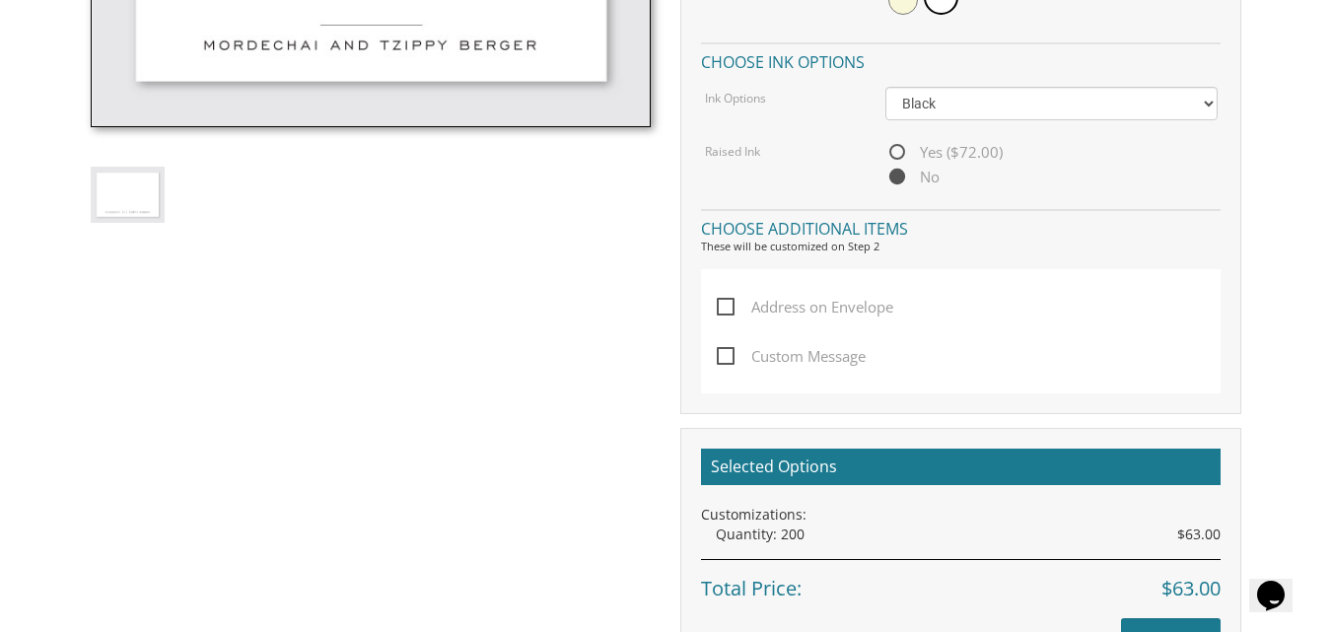
scroll to position [986, 0]
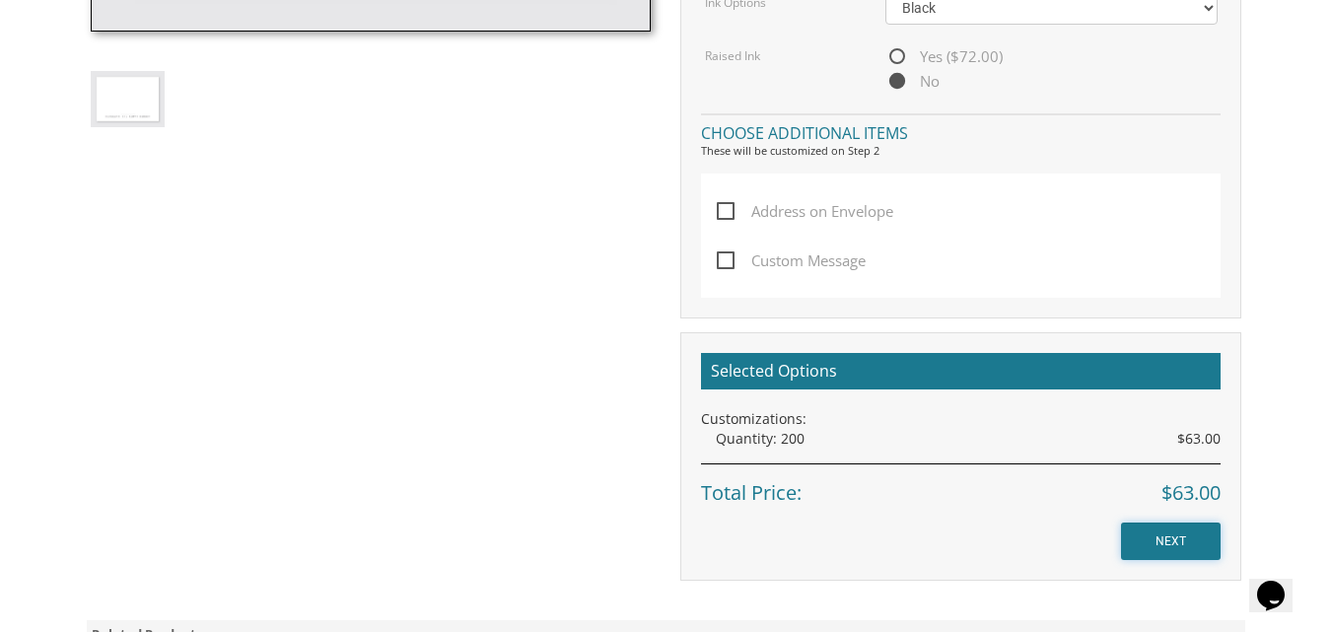
click at [1156, 536] on input "NEXT" at bounding box center [1171, 540] width 100 height 37
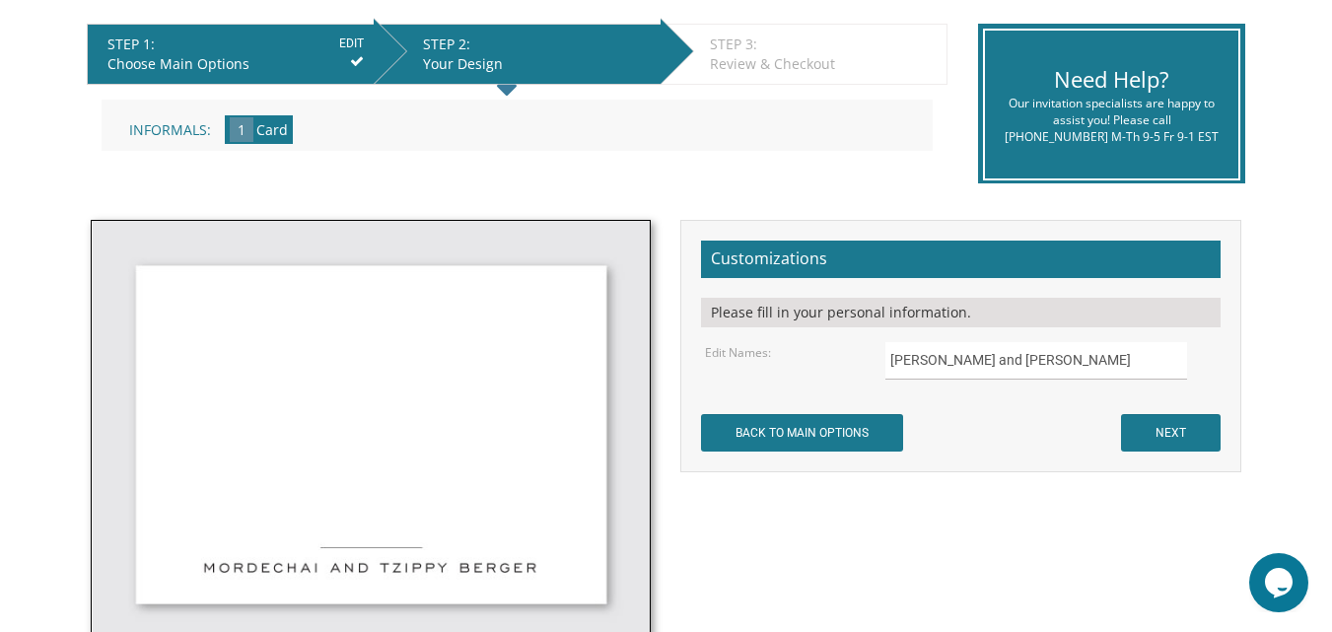
scroll to position [493, 0]
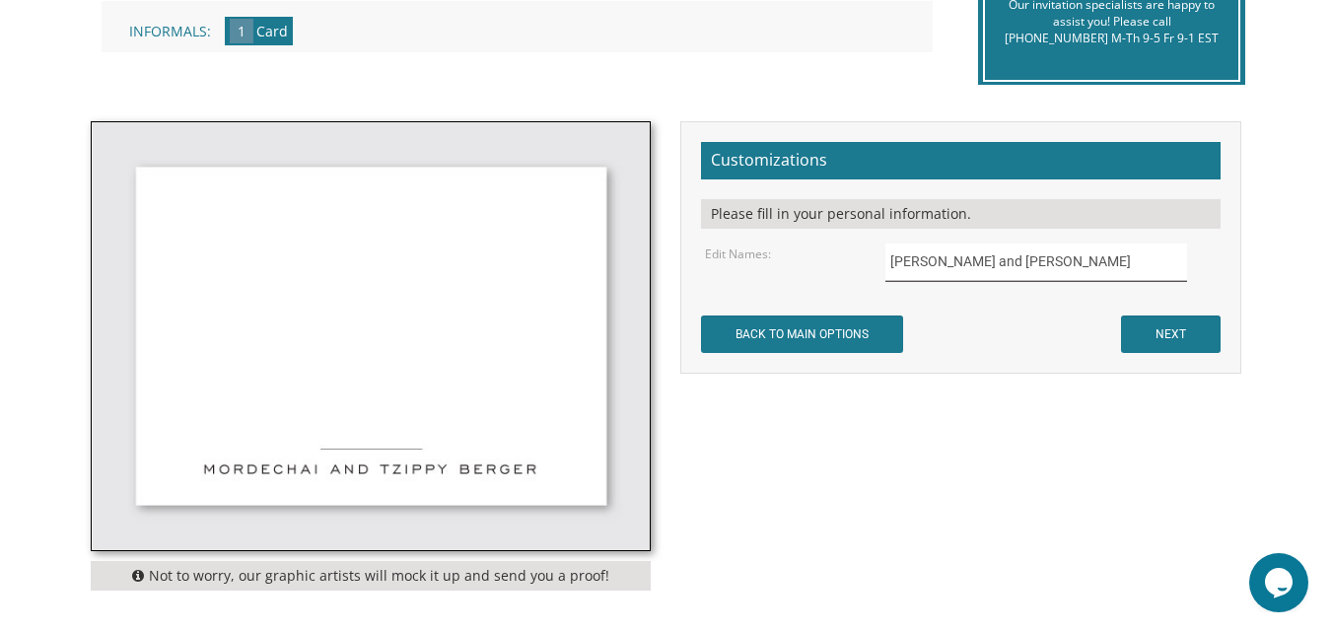
drag, startPoint x: 1097, startPoint y: 260, endPoint x: 355, endPoint y: 290, distance: 742.9
click at [355, 290] on div "Not to worry, our graphic artists will mock it up and send you a proof! Customi…" at bounding box center [666, 360] width 1181 height 479
type input "Chaim Moshe & Adina Steinberg"
click at [1194, 343] on input "NEXT" at bounding box center [1171, 333] width 100 height 37
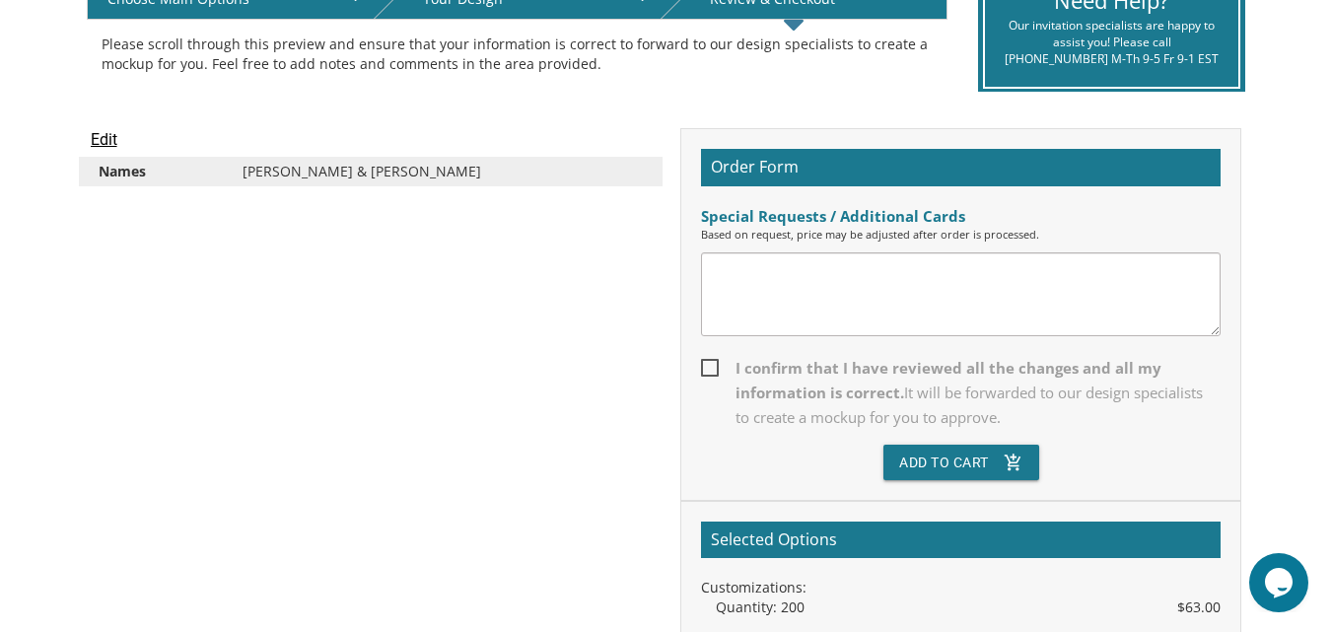
scroll to position [493, 0]
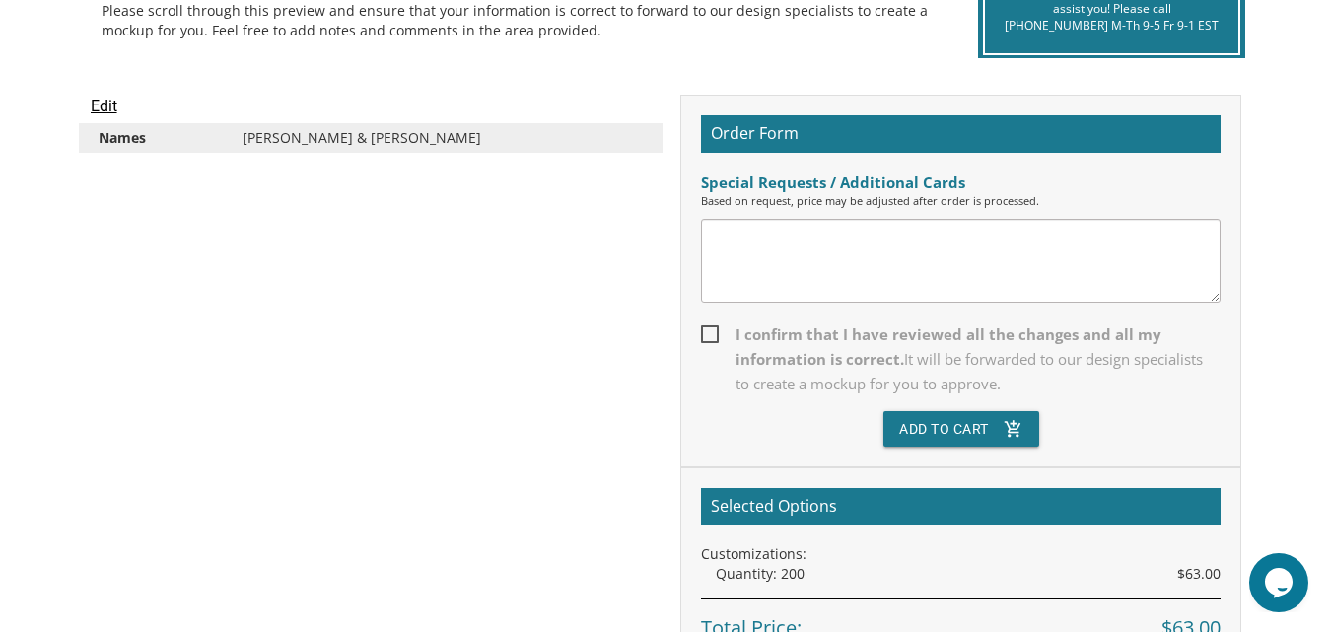
click at [715, 336] on span "I confirm that I have reviewed all the changes and all my information is correc…" at bounding box center [961, 359] width 520 height 74
click at [714, 336] on input "I confirm that I have reviewed all the changes and all my information is correc…" at bounding box center [707, 332] width 13 height 13
checkbox input "true"
click at [944, 425] on button "Add To Cart add_shopping_cart" at bounding box center [961, 428] width 156 height 35
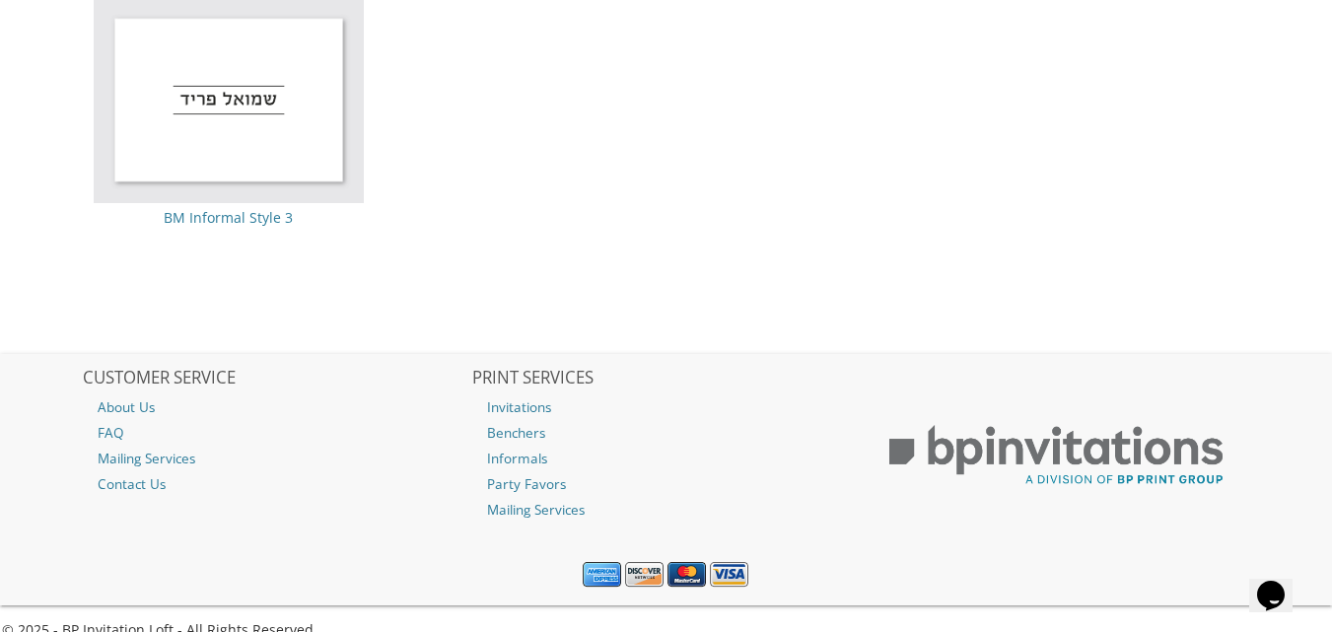
scroll to position [2353, 0]
